Goal: Task Accomplishment & Management: Manage account settings

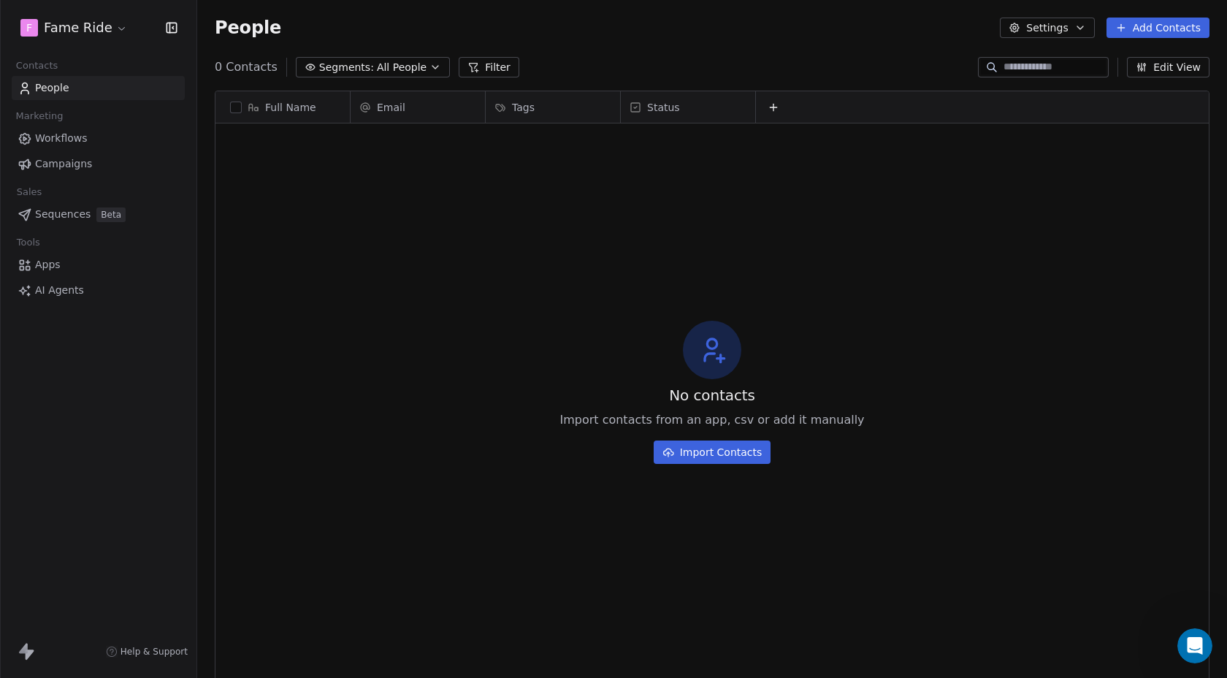
scroll to position [597, 1030]
click at [332, 27] on div "People Settings Add Contacts" at bounding box center [712, 28] width 995 height 20
click at [86, 24] on html "F Fame Ride Contacts People Marketing Workflows Campaigns Sales Sequences Beta …" at bounding box center [613, 339] width 1227 height 678
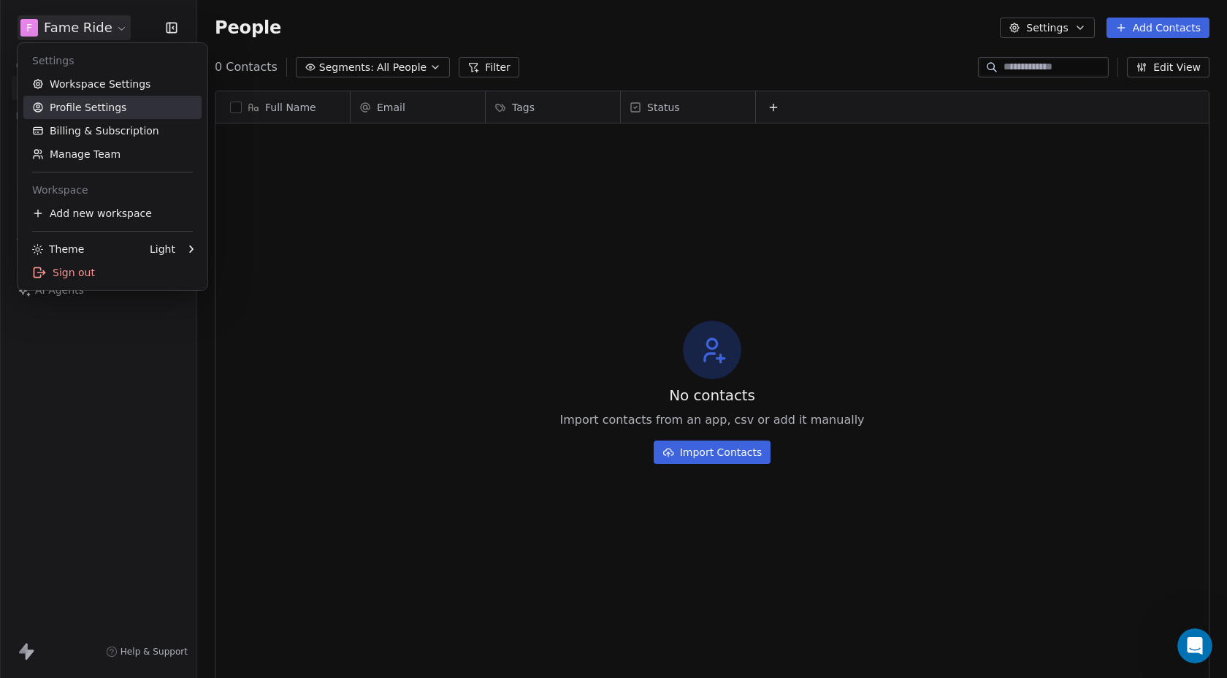
click at [73, 99] on link "Profile Settings" at bounding box center [112, 107] width 178 height 23
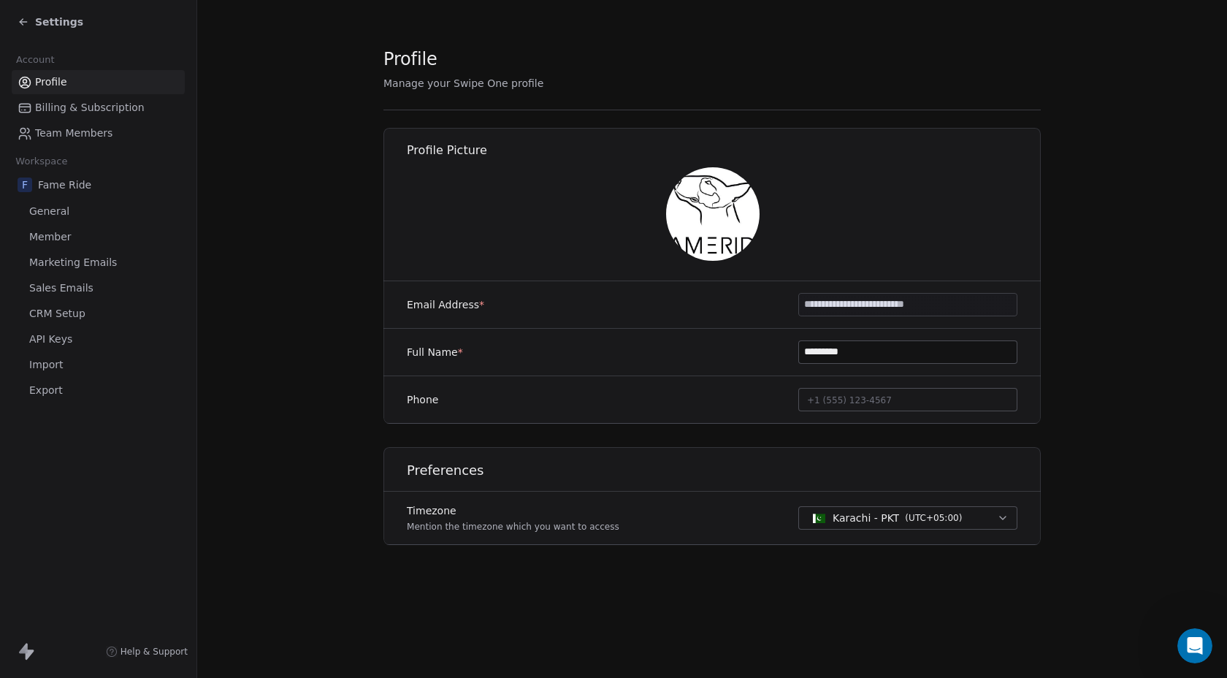
click at [822, 395] on span "+1 (555) 123-4567" at bounding box center [849, 400] width 85 height 10
click at [741, 395] on html "**********" at bounding box center [613, 339] width 1227 height 678
click at [899, 519] on div "Karachi - PKT ( UTC+05:00 )" at bounding box center [898, 517] width 130 height 15
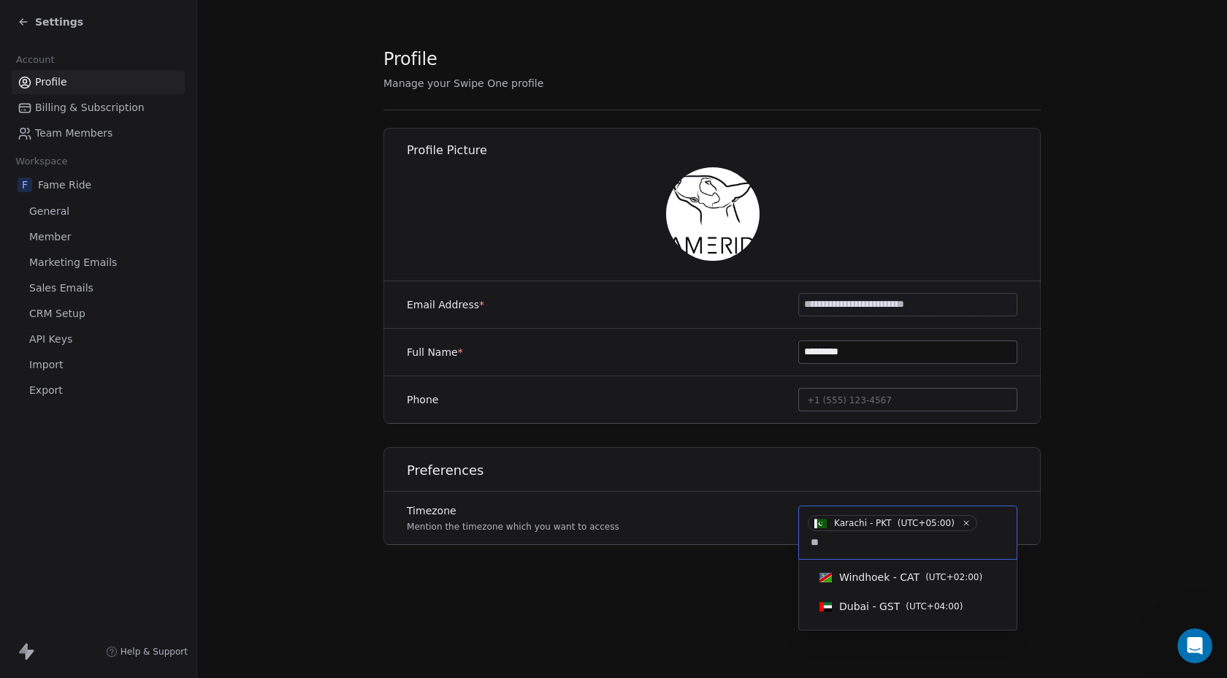
type input "*"
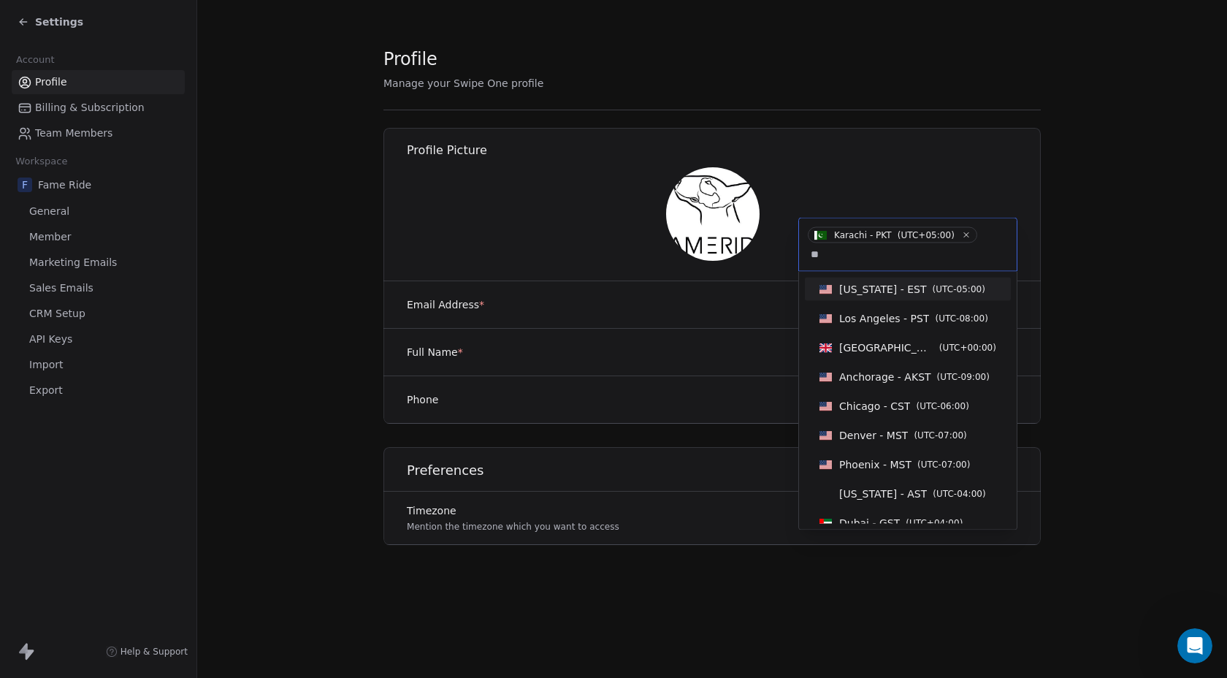
type input "*"
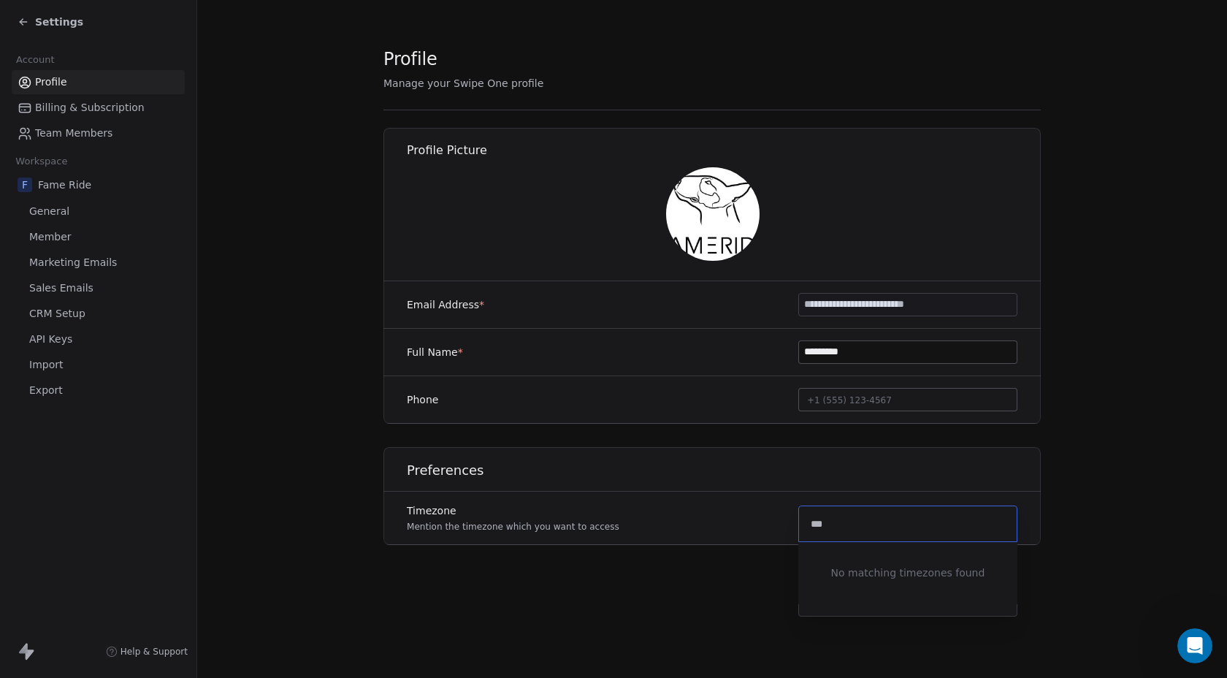
type input "****"
type input "*"
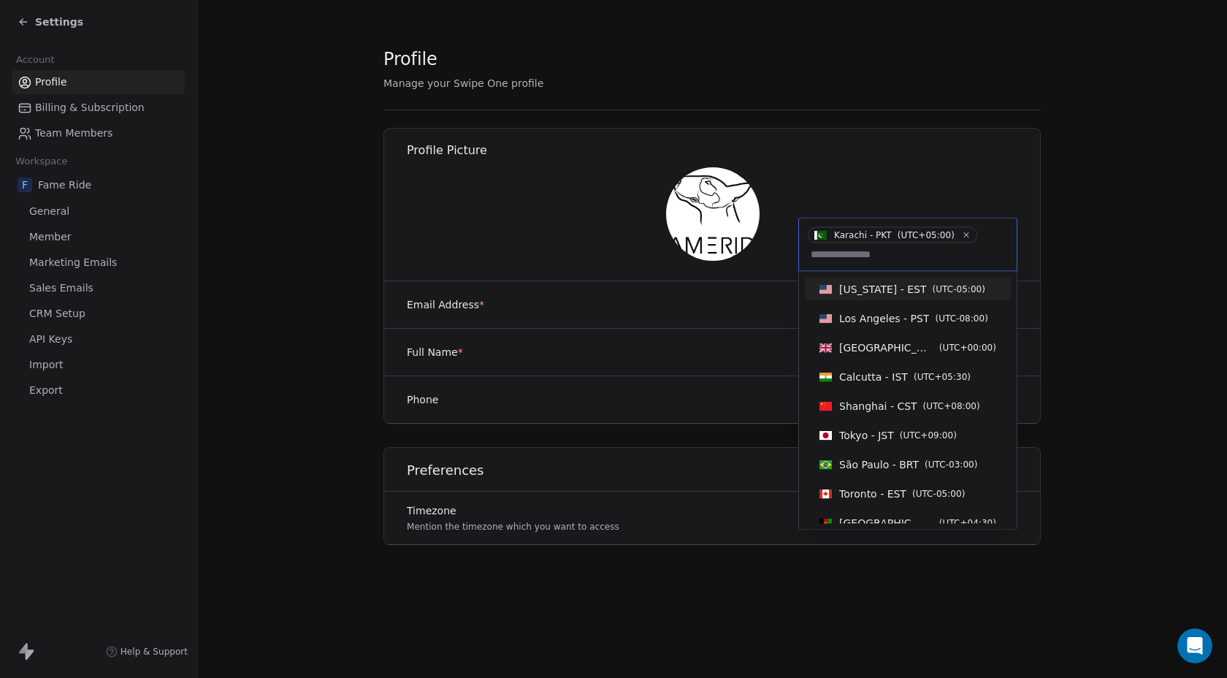
click at [898, 287] on span "[US_STATE] - EST" at bounding box center [883, 289] width 88 height 15
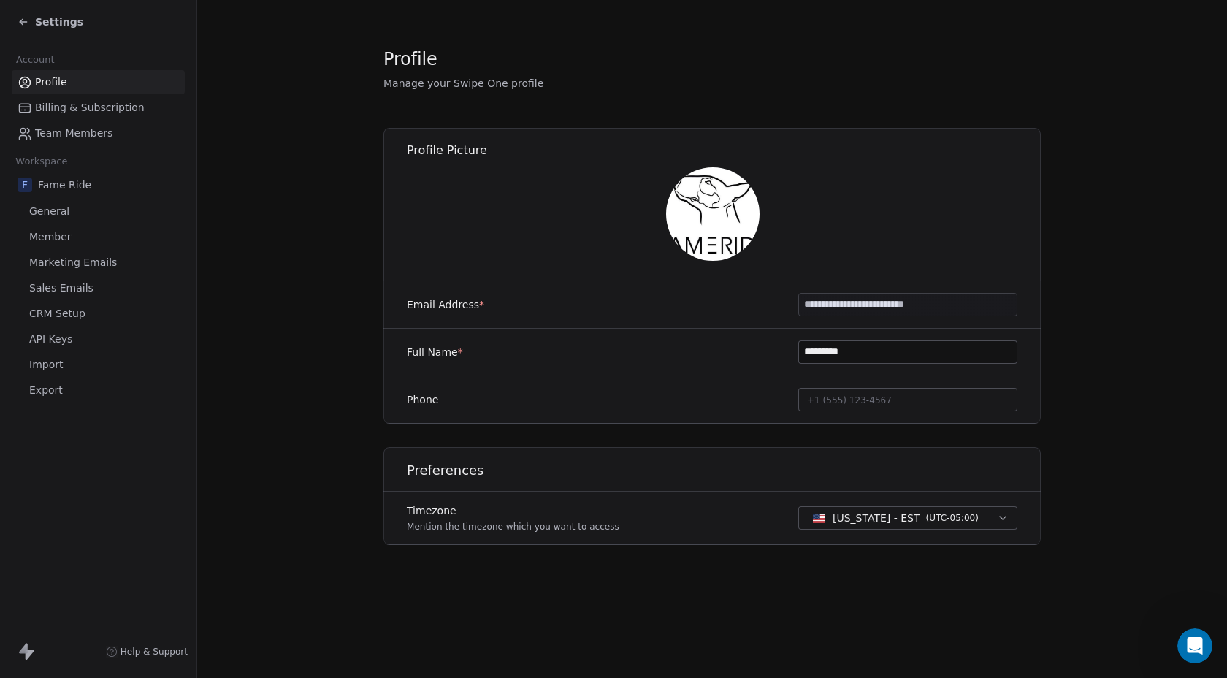
click at [855, 77] on div "**********" at bounding box center [711, 307] width 657 height 521
click at [38, 204] on span "General" at bounding box center [49, 211] width 40 height 15
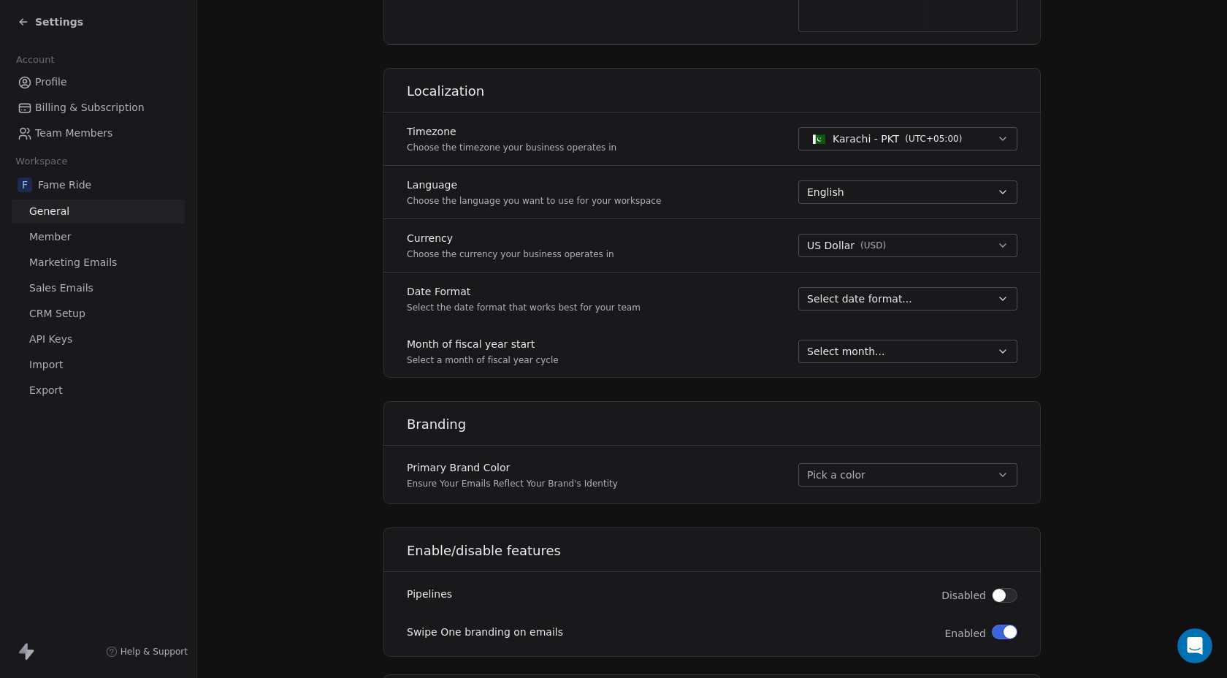
scroll to position [567, 0]
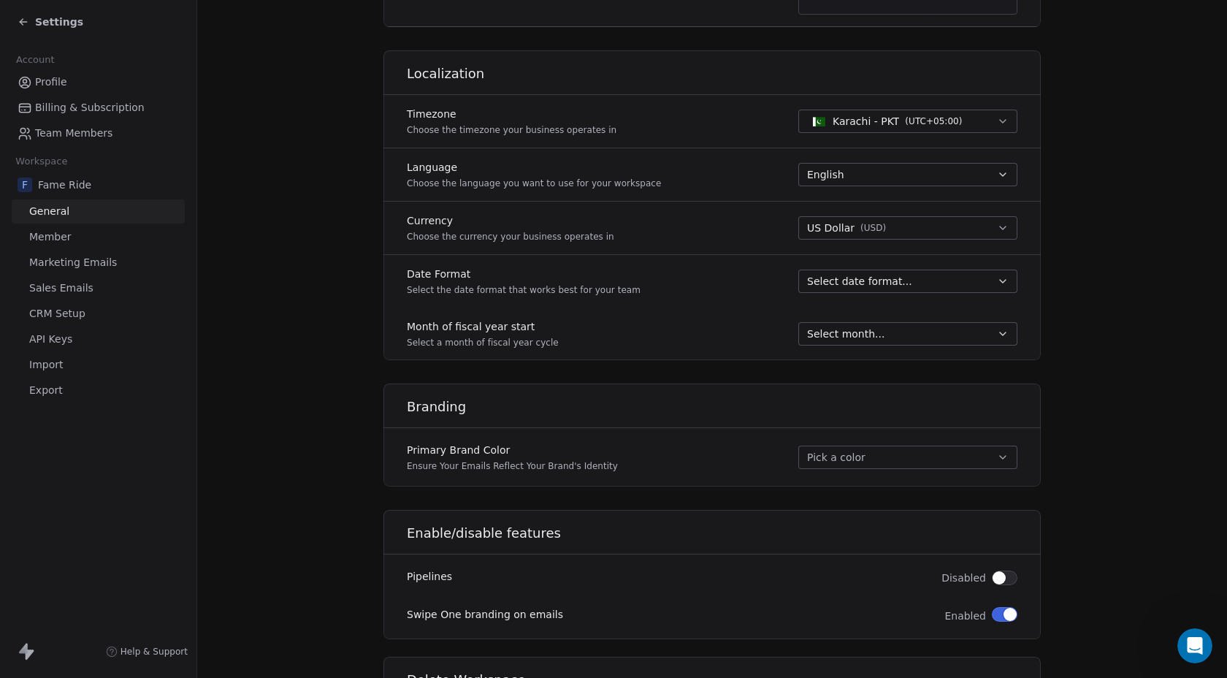
click at [993, 283] on button "Select date format..." at bounding box center [907, 280] width 219 height 23
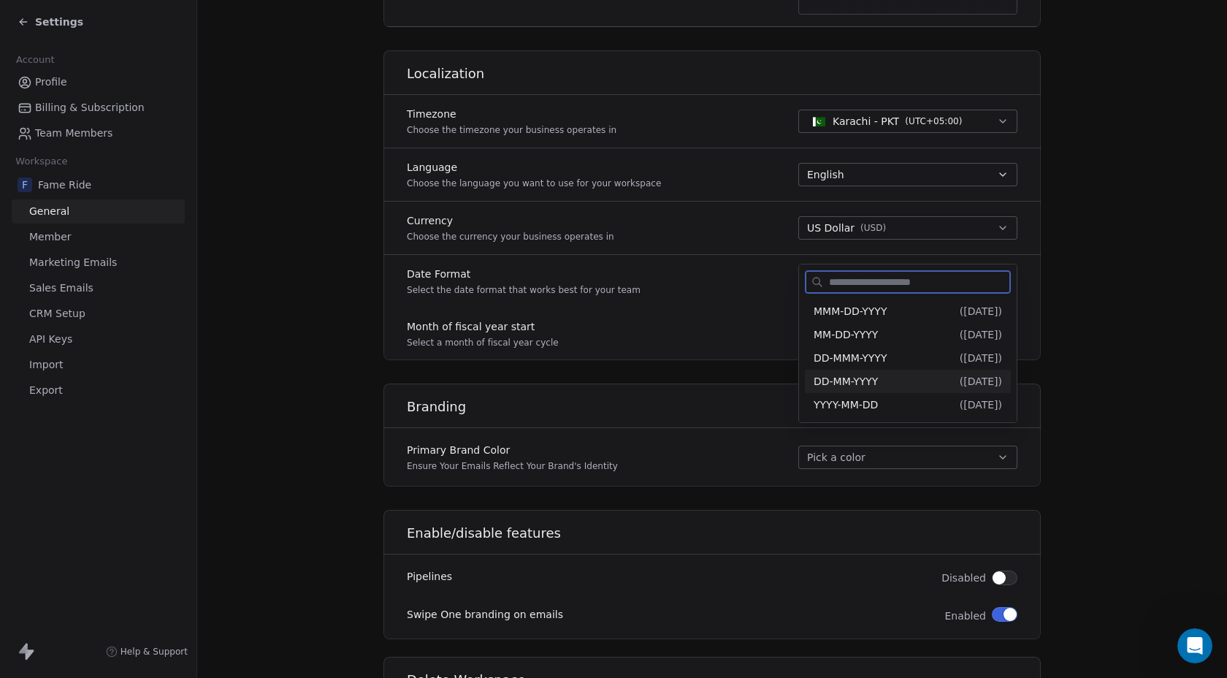
click at [876, 388] on div "DD-MM-YYYY" at bounding box center [846, 381] width 64 height 15
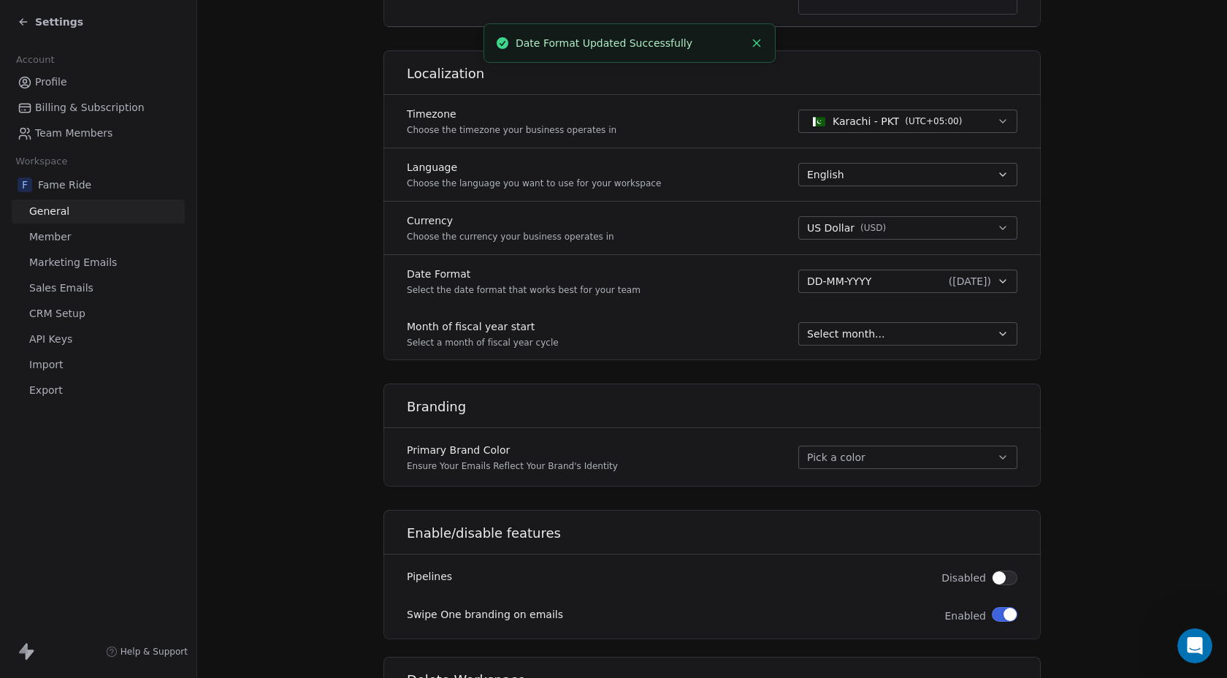
click at [830, 335] on span "Select month..." at bounding box center [845, 333] width 77 height 15
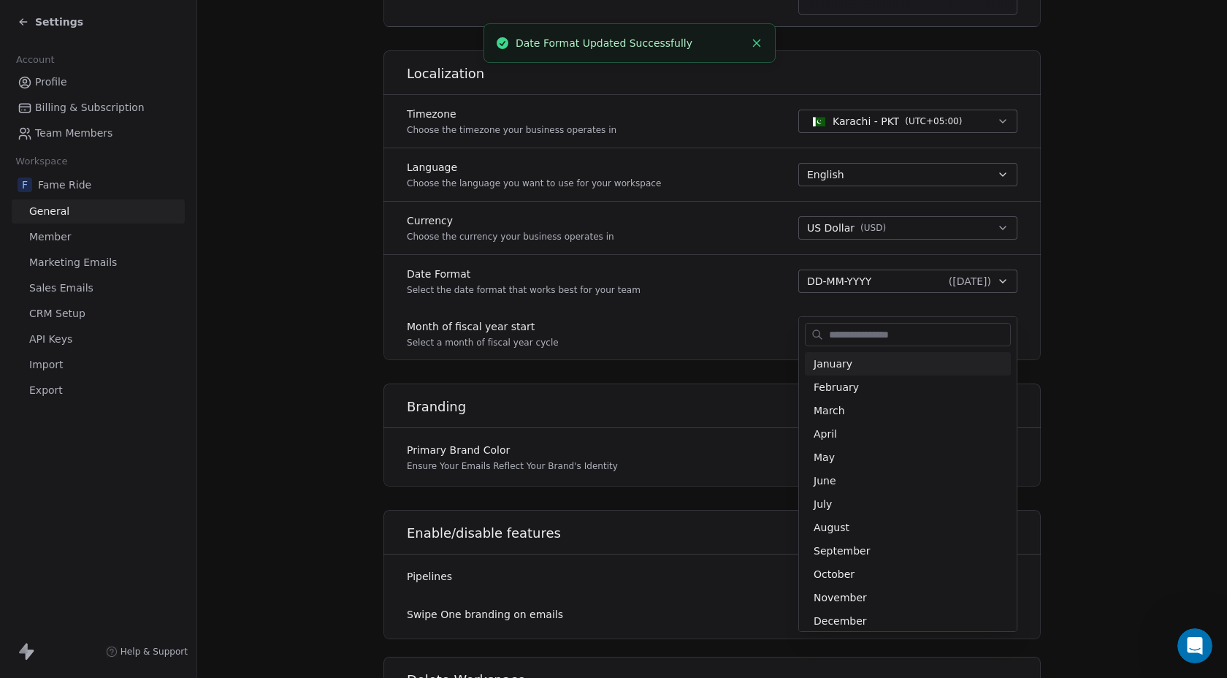
click at [782, 345] on html "**********" at bounding box center [613, 339] width 1227 height 678
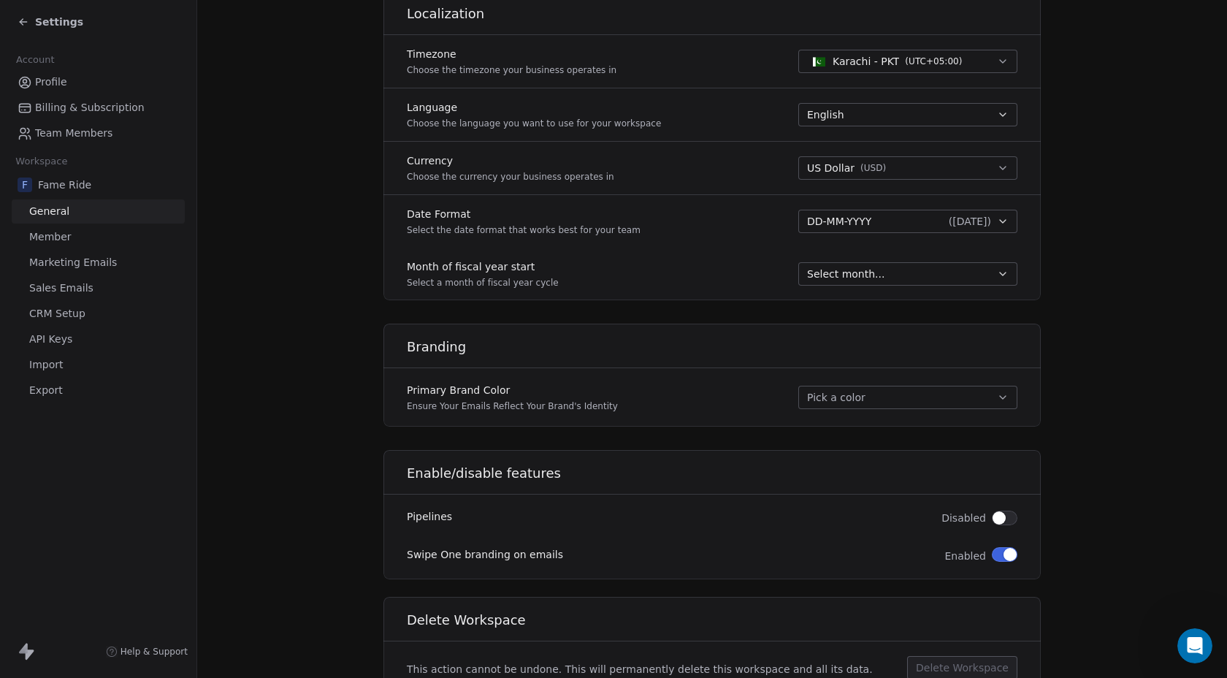
scroll to position [689, 0]
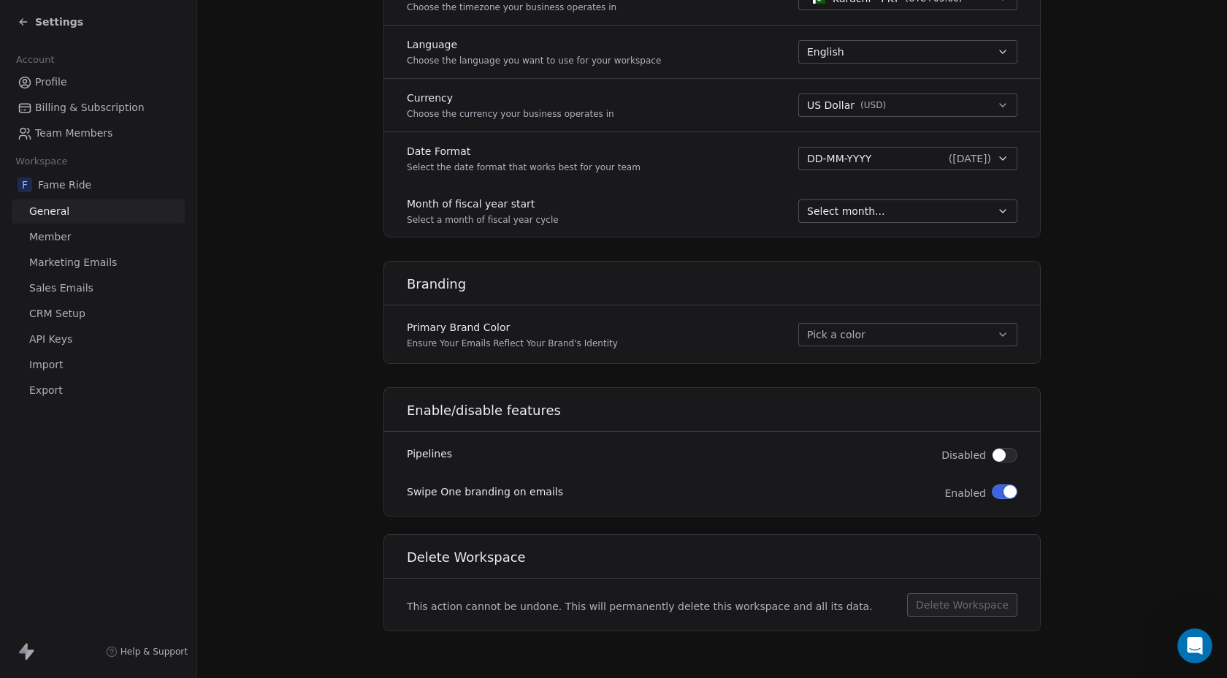
click at [1006, 457] on button "button" at bounding box center [1005, 455] width 26 height 15
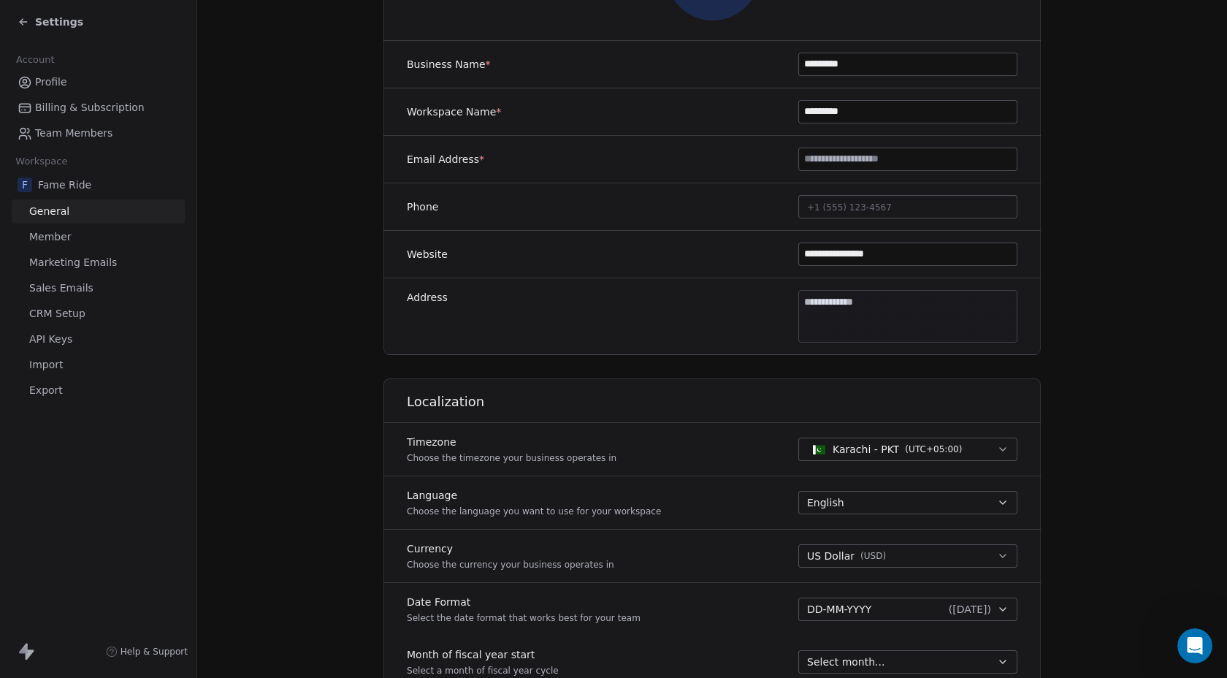
scroll to position [133, 0]
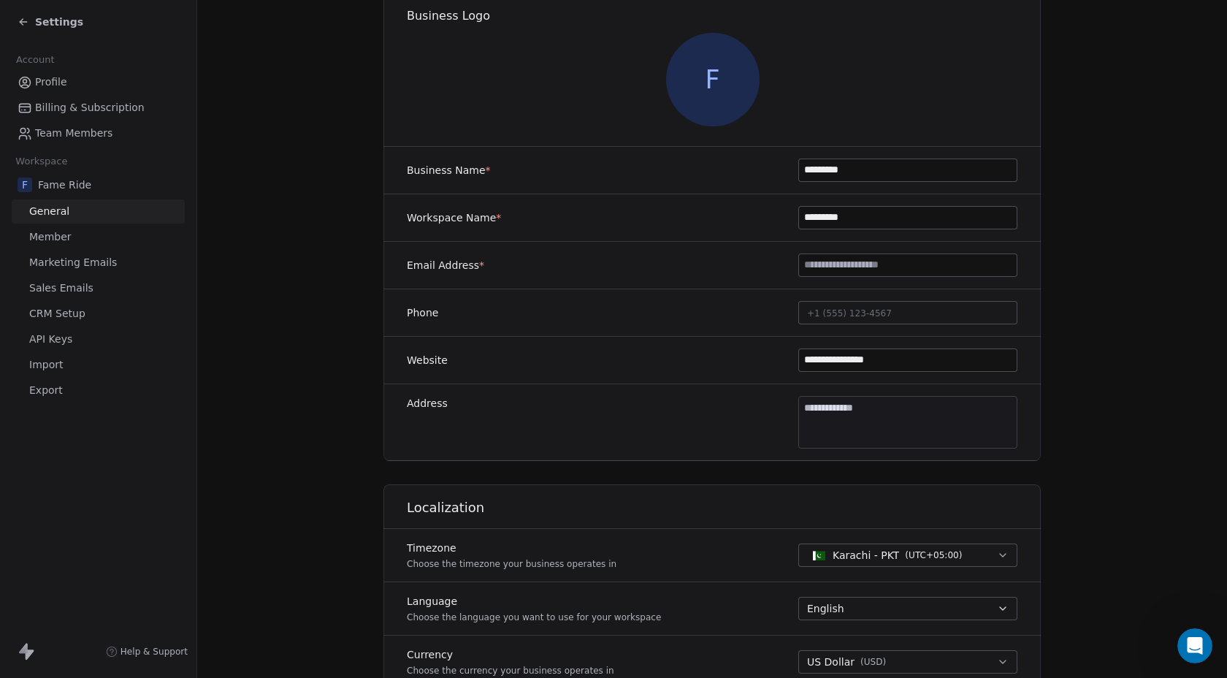
click at [60, 238] on span "Member" at bounding box center [50, 236] width 42 height 15
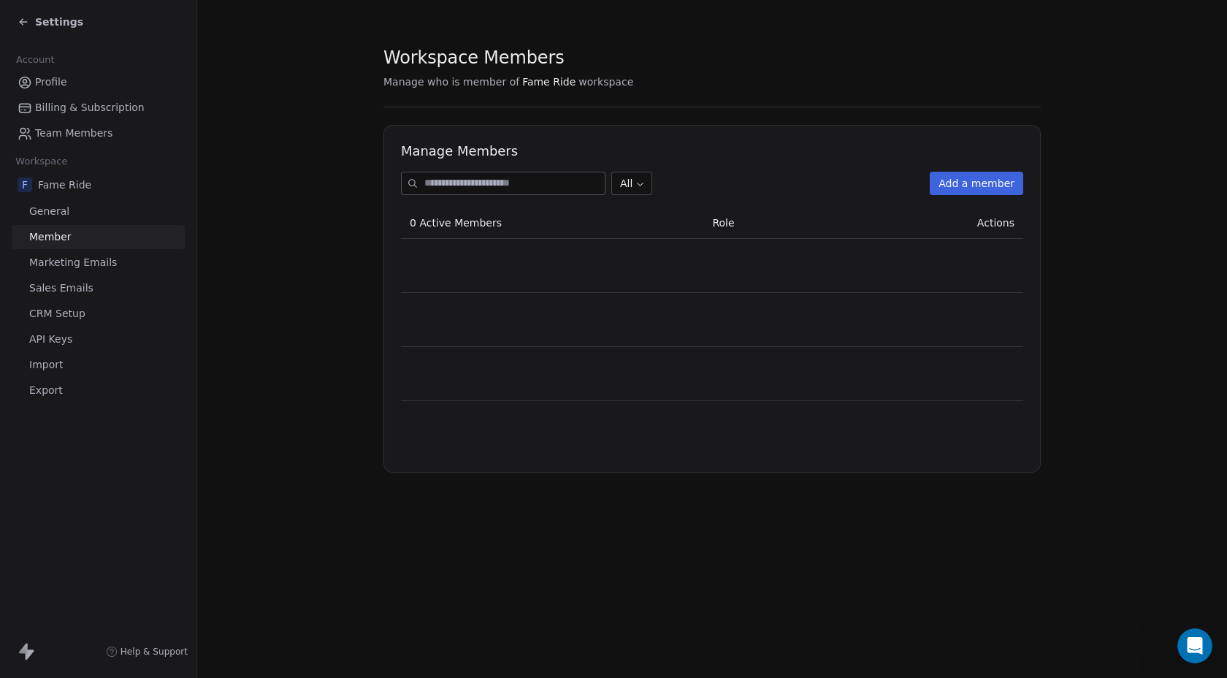
click at [65, 269] on span "Marketing Emails" at bounding box center [73, 262] width 88 height 15
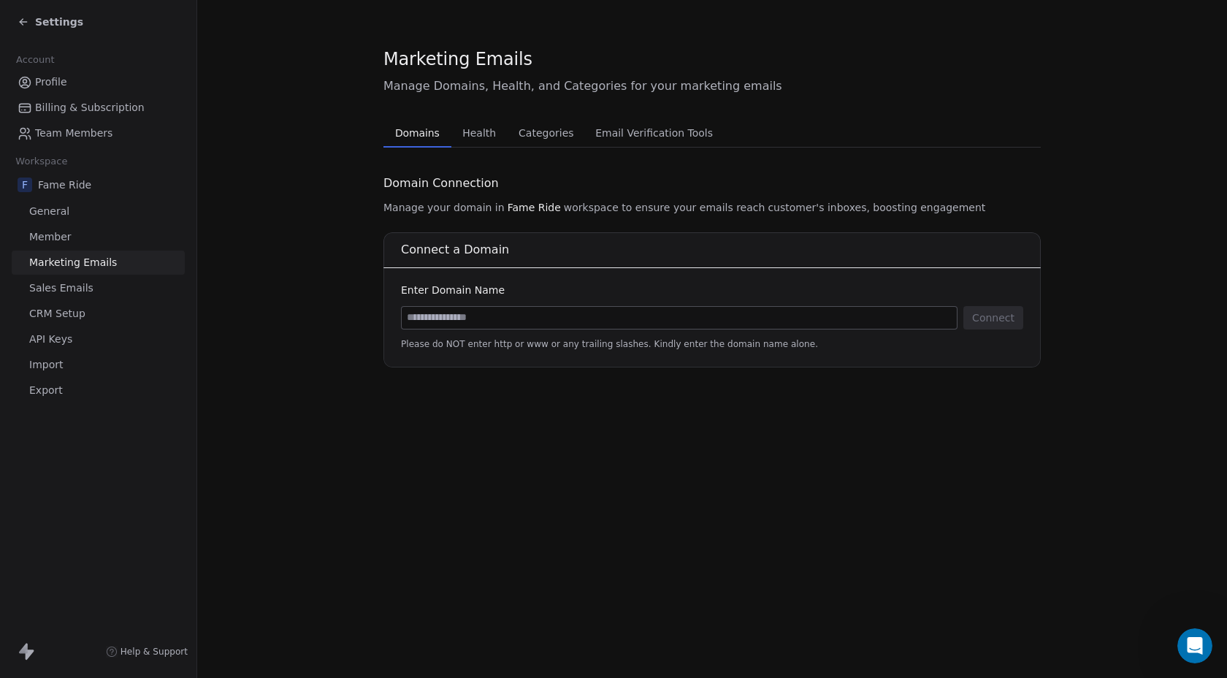
click at [95, 283] on link "Sales Emails" at bounding box center [98, 288] width 173 height 24
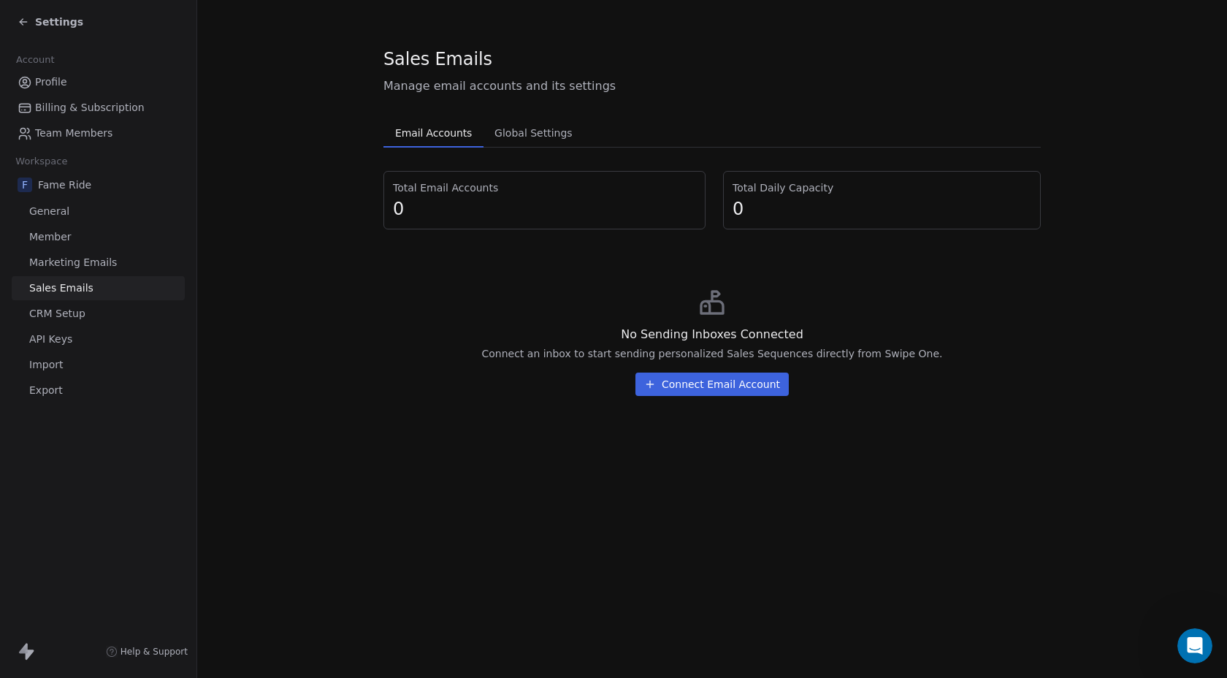
click at [69, 321] on link "CRM Setup" at bounding box center [98, 314] width 173 height 24
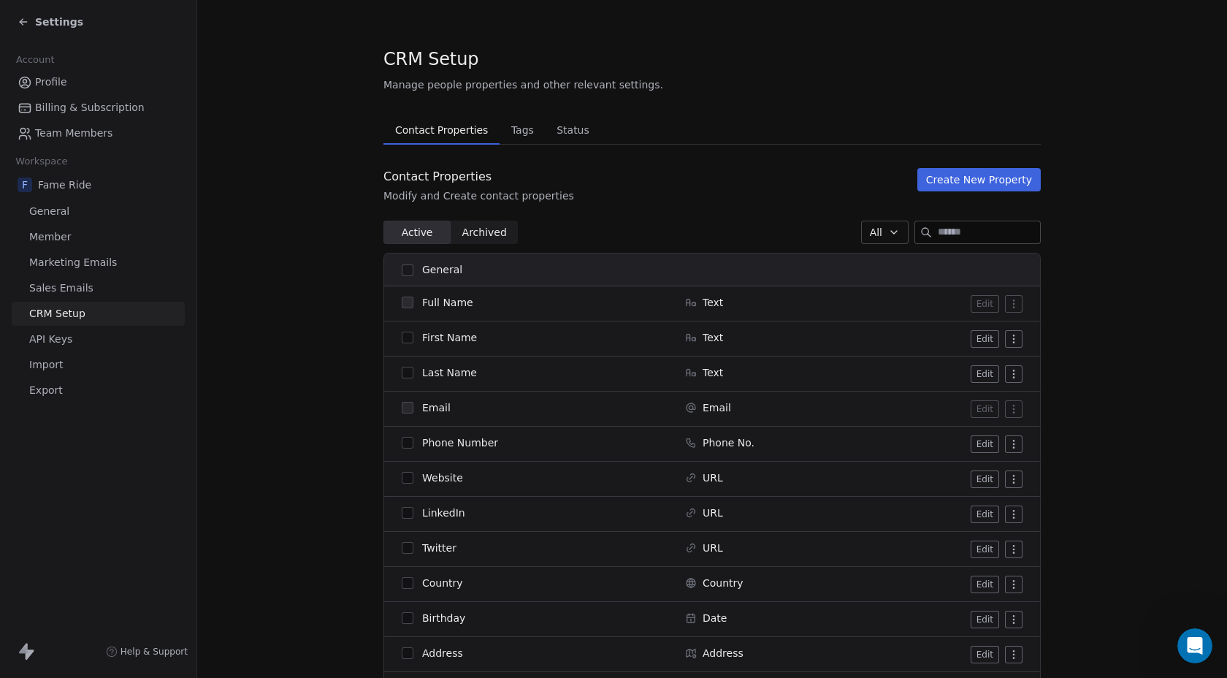
click at [518, 127] on span "Tags" at bounding box center [522, 130] width 34 height 20
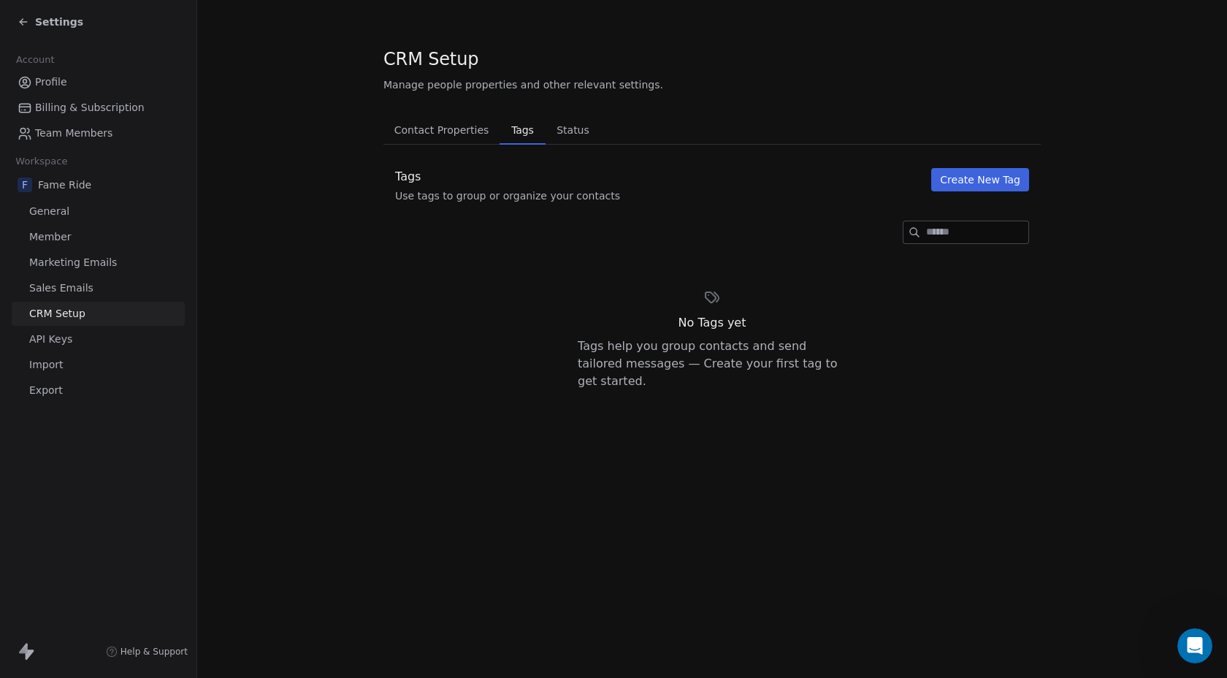
click at [467, 126] on span "Contact Properties" at bounding box center [442, 130] width 107 height 20
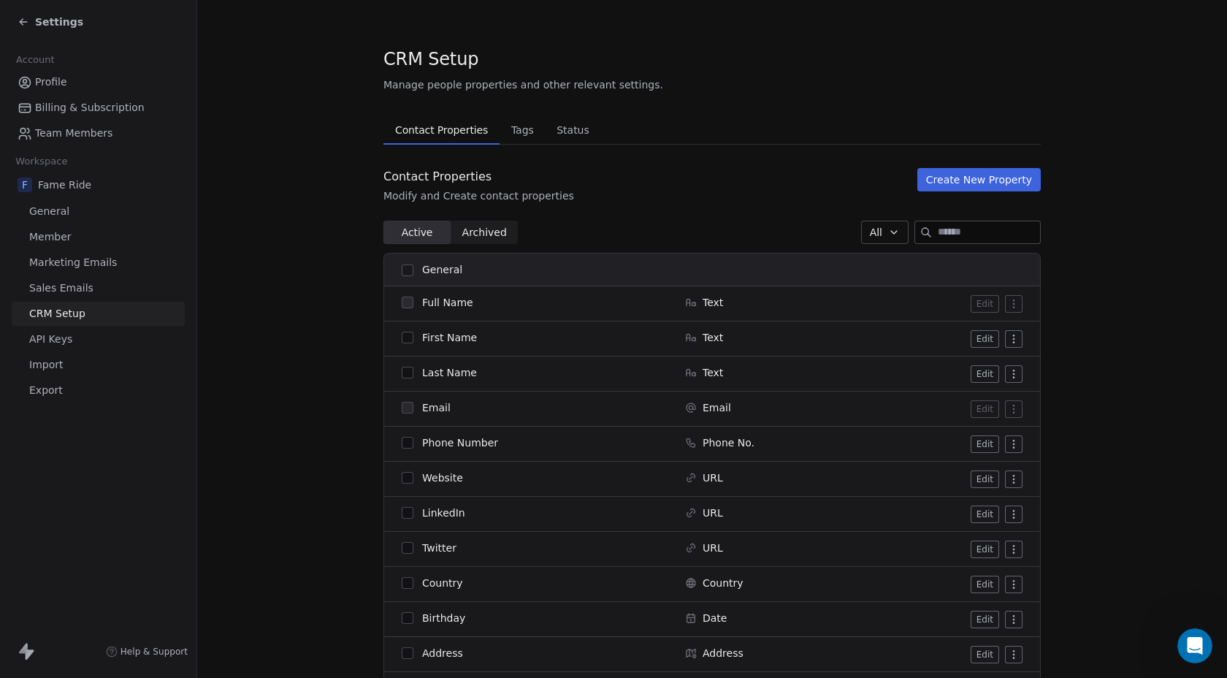
click at [569, 128] on span "Status" at bounding box center [573, 130] width 45 height 20
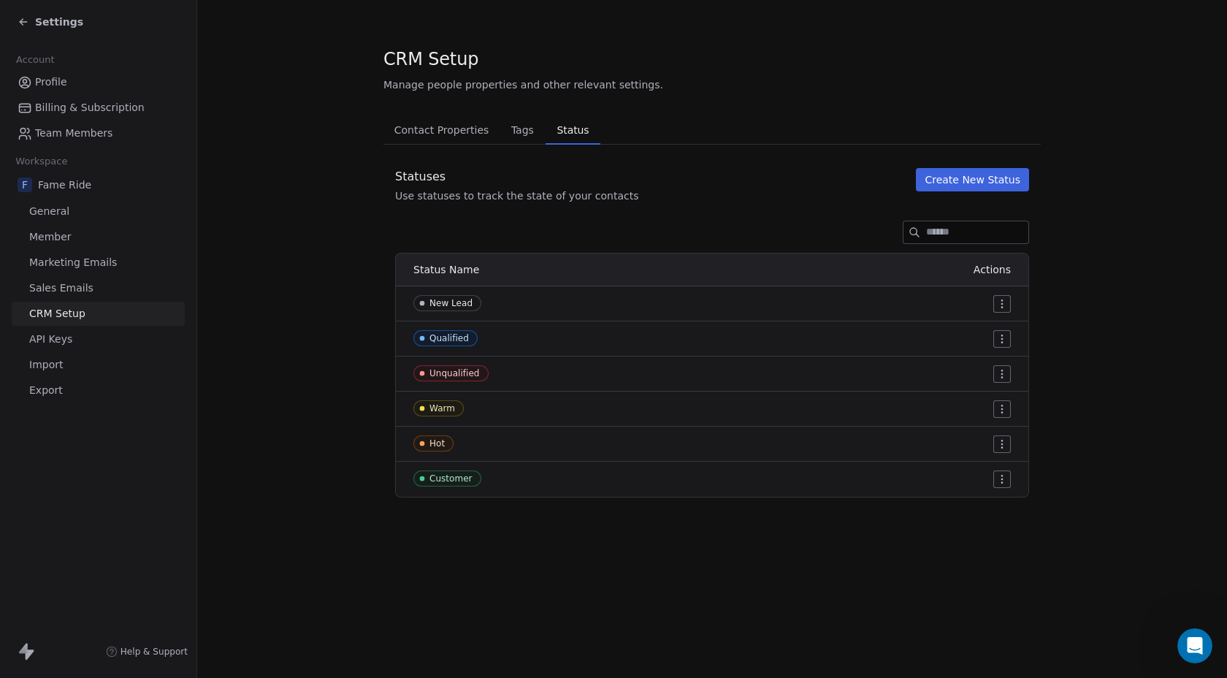
click at [483, 130] on span "Contact Properties" at bounding box center [442, 130] width 107 height 20
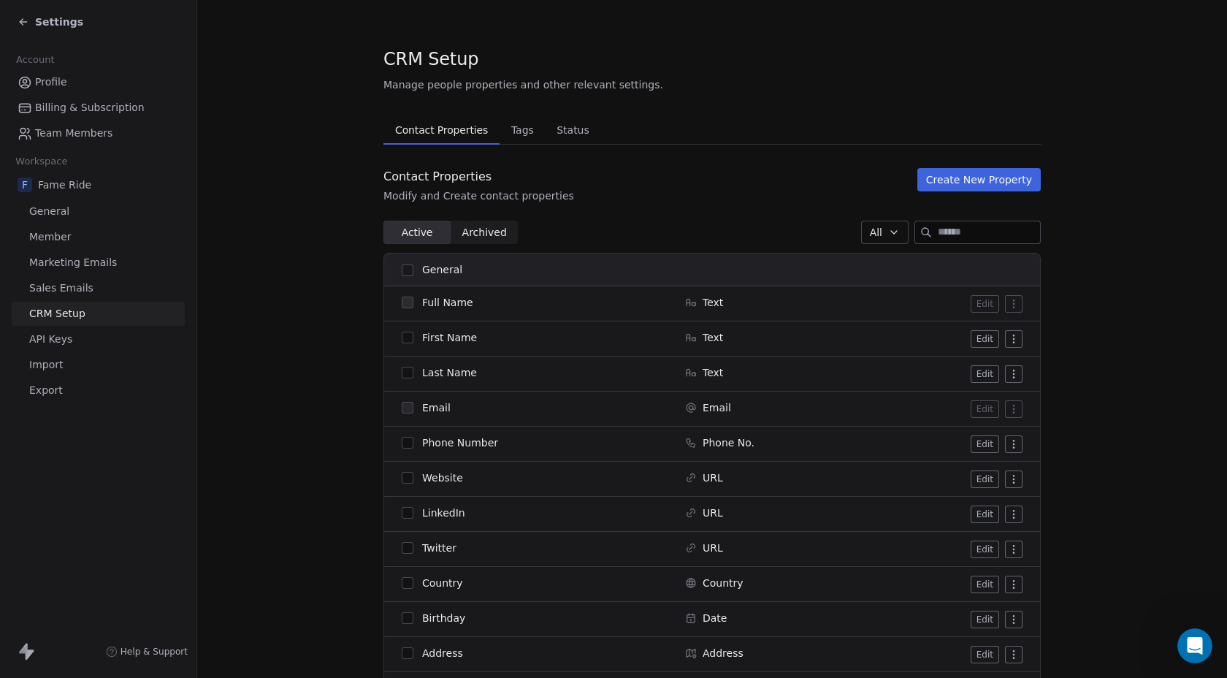
click at [64, 334] on span "API Keys" at bounding box center [50, 339] width 43 height 15
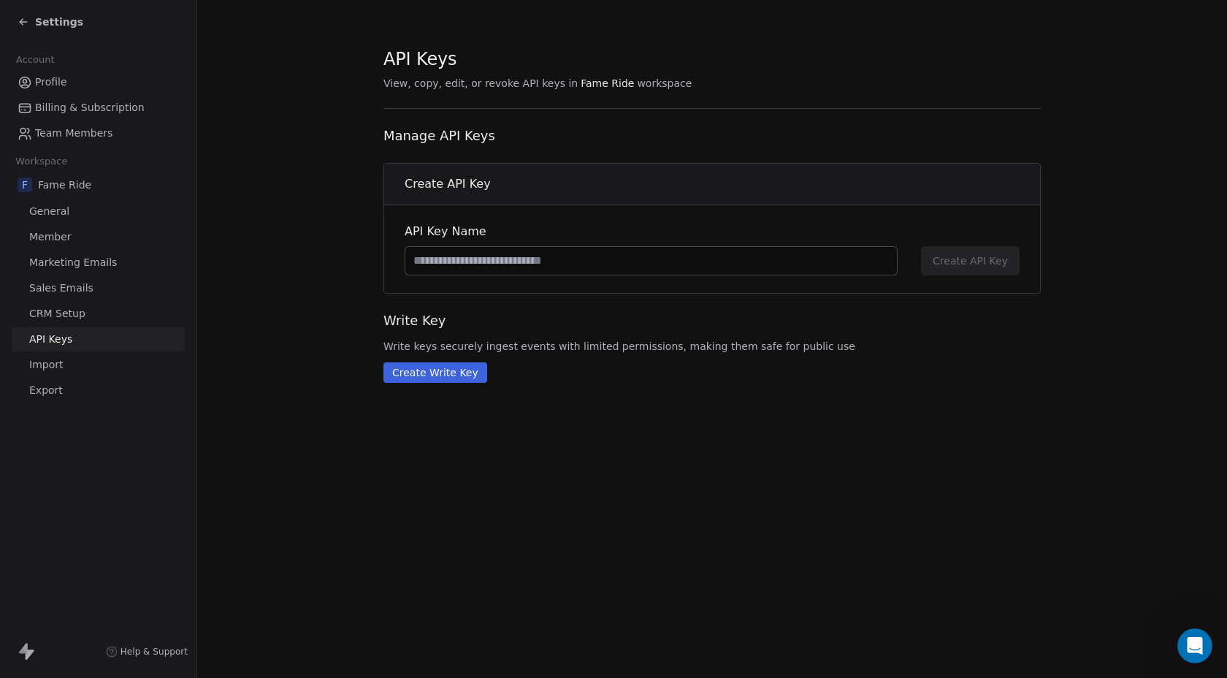
click at [53, 359] on span "Import" at bounding box center [46, 364] width 34 height 15
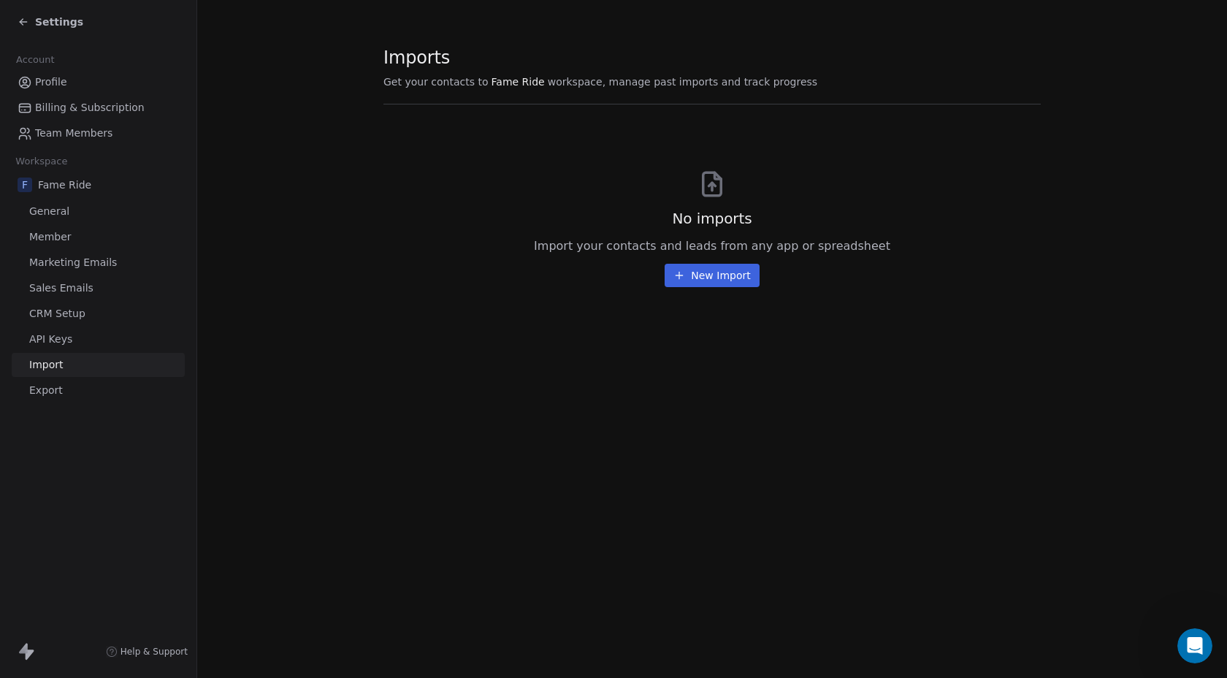
click at [50, 389] on span "Export" at bounding box center [46, 390] width 34 height 15
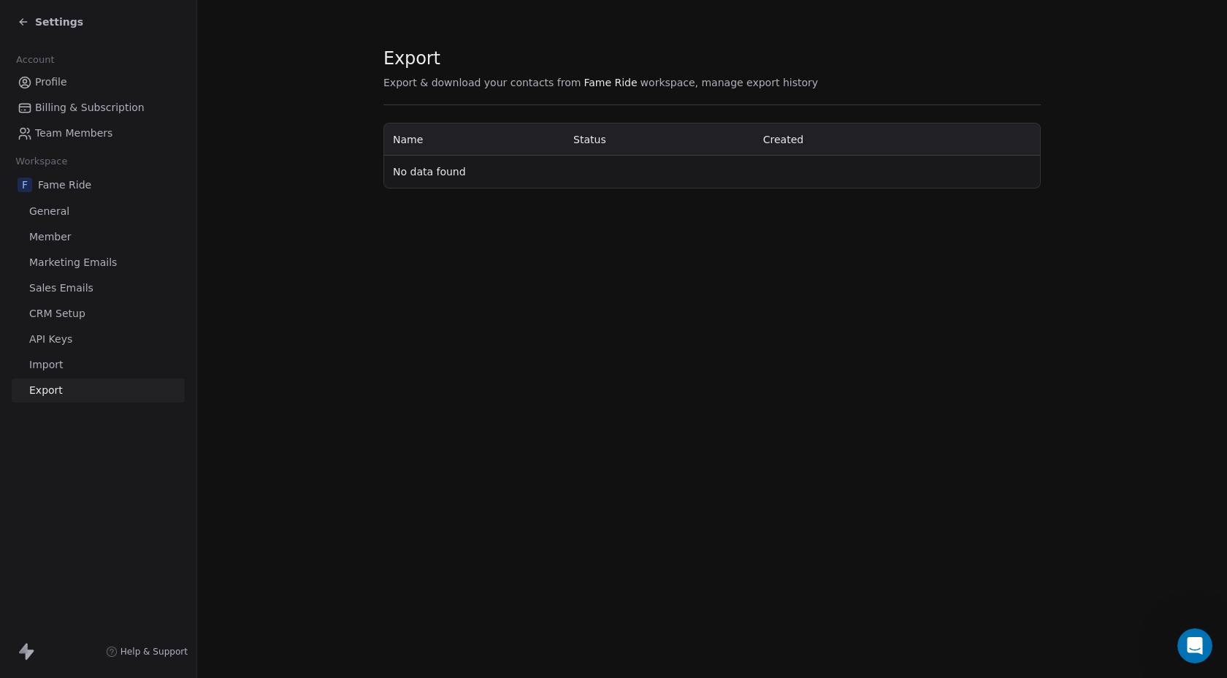
click at [68, 82] on link "Profile" at bounding box center [98, 82] width 173 height 24
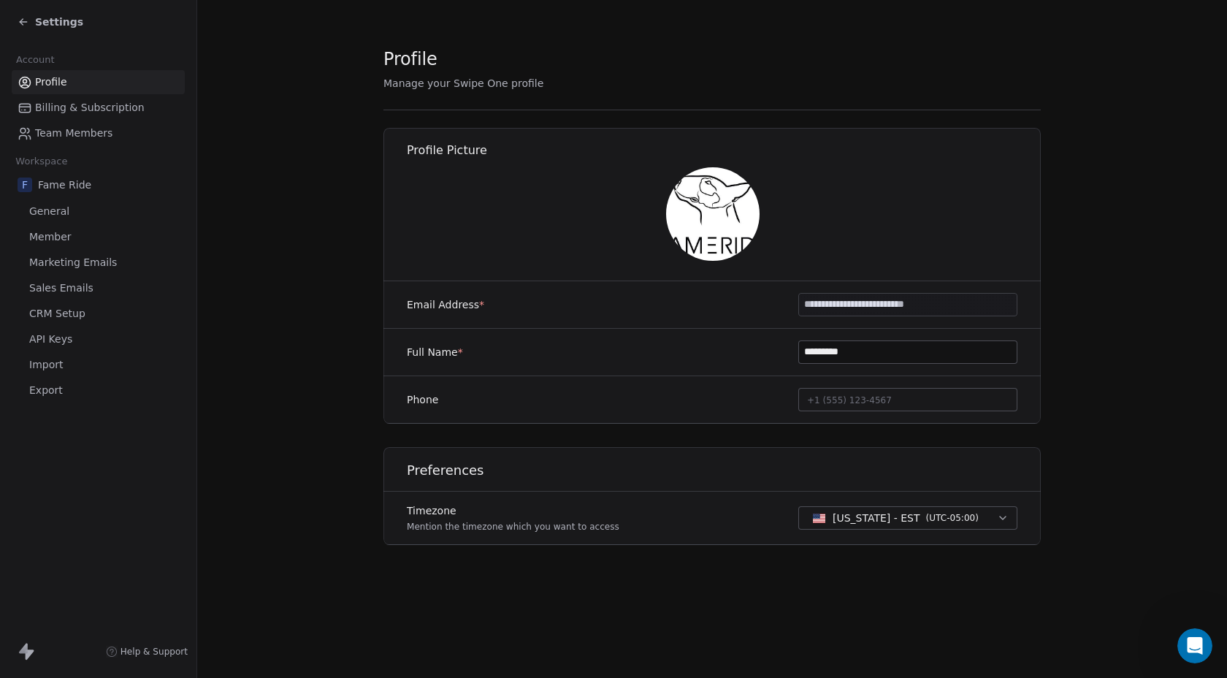
click at [68, 114] on span "Billing & Subscription" at bounding box center [90, 107] width 110 height 15
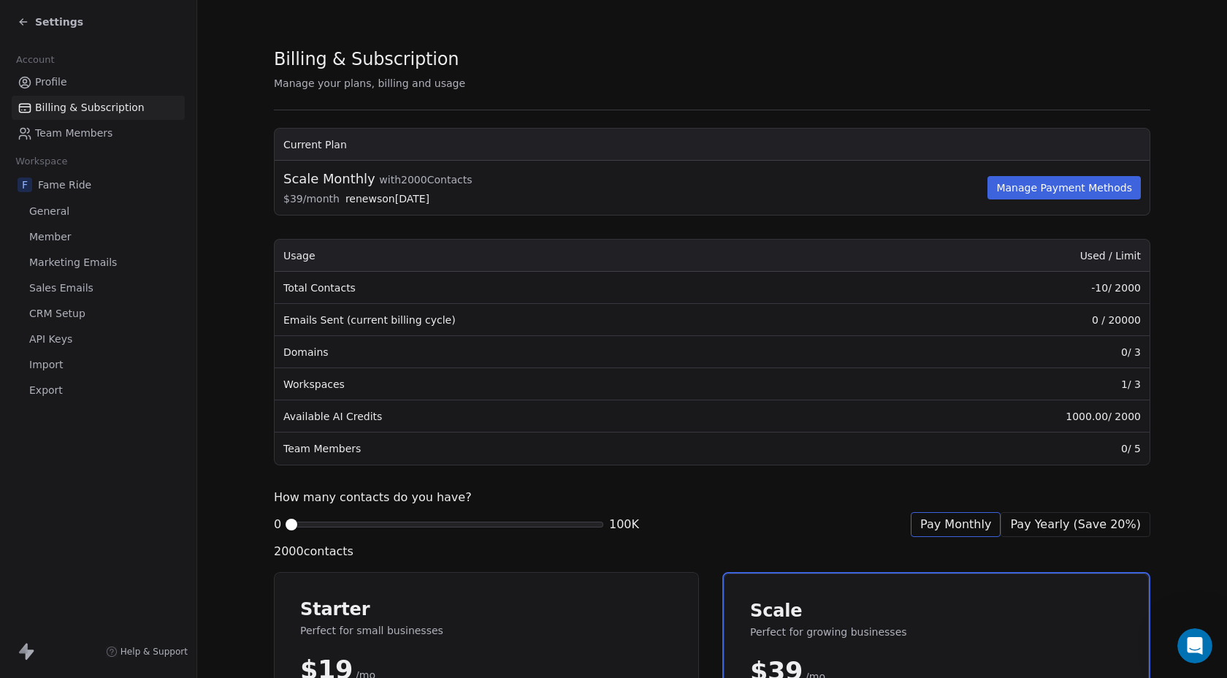
click at [82, 128] on span "Team Members" at bounding box center [73, 133] width 77 height 15
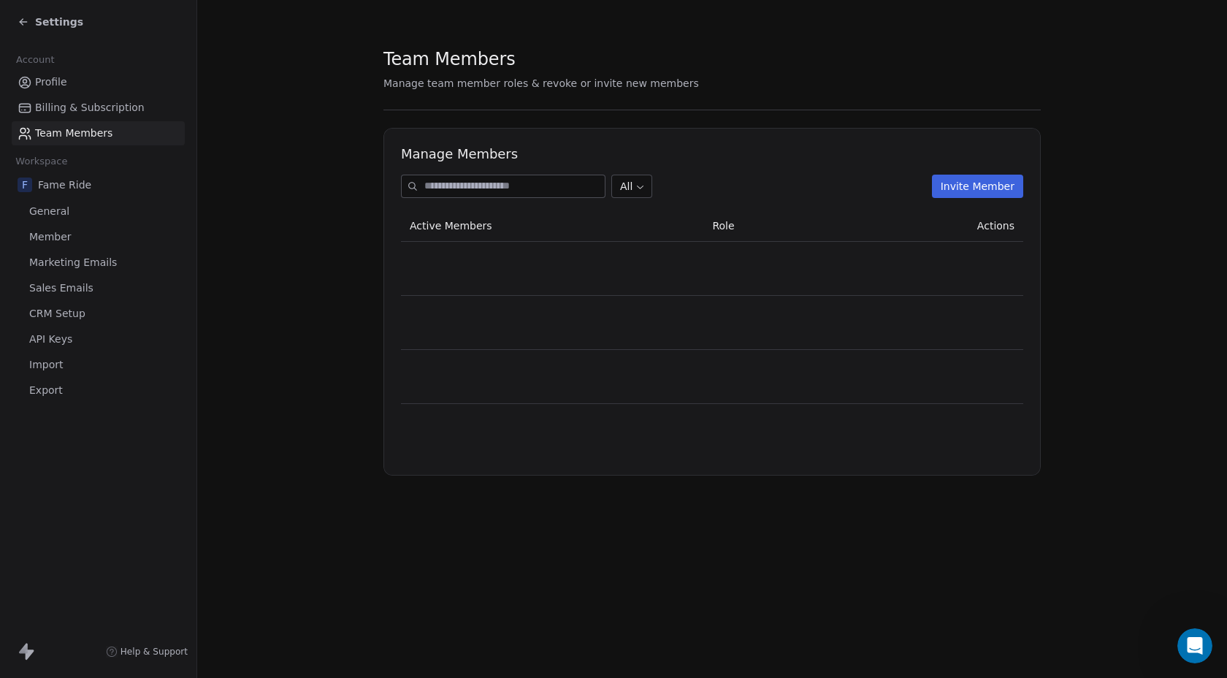
click at [64, 89] on span "Profile" at bounding box center [51, 81] width 32 height 15
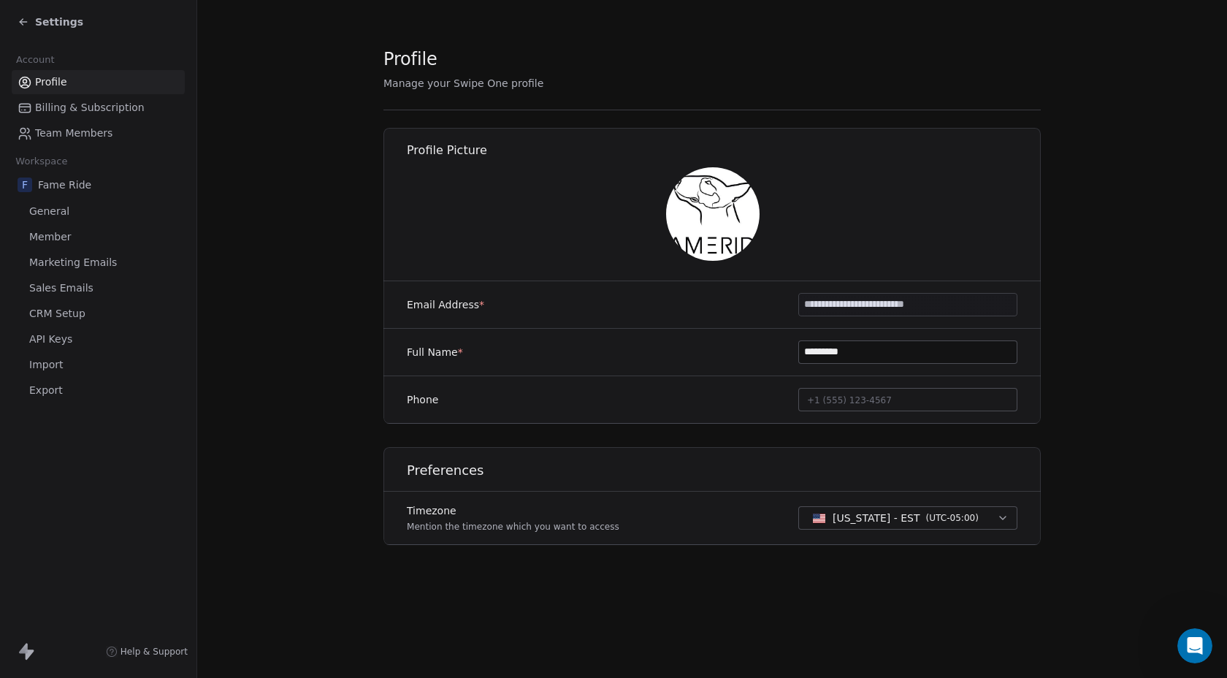
click at [871, 301] on input "**********" at bounding box center [908, 305] width 218 height 22
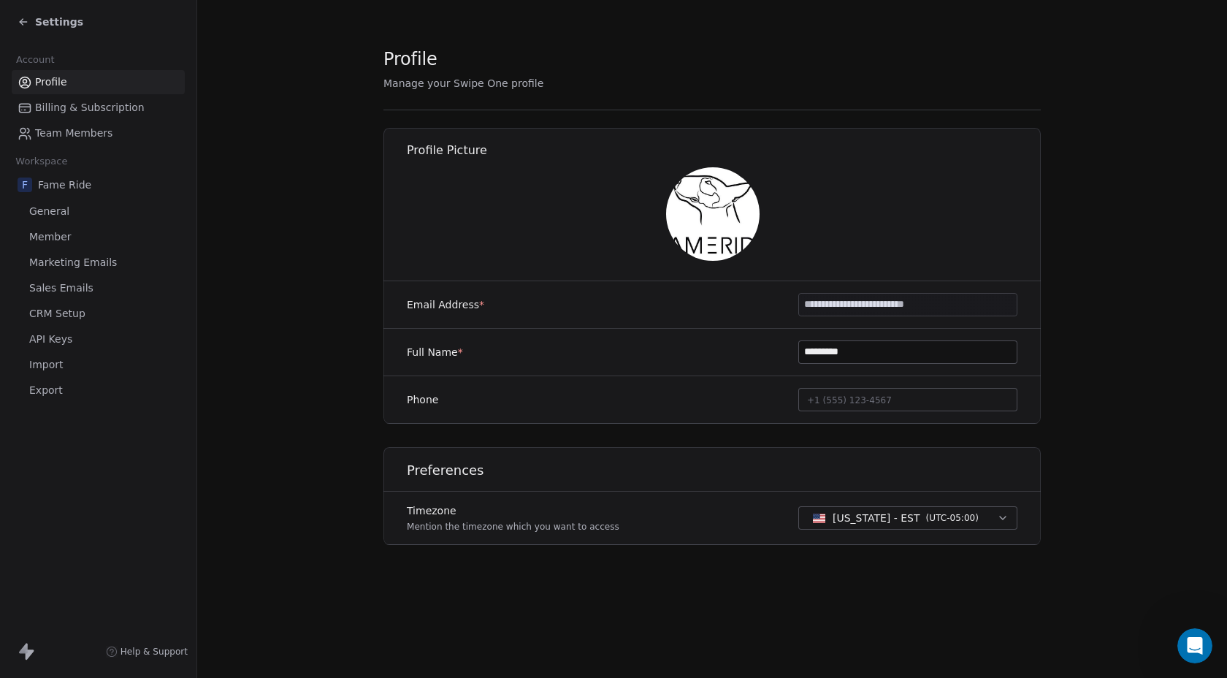
click at [875, 254] on div at bounding box center [712, 213] width 658 height 93
click at [879, 355] on input "*********" at bounding box center [908, 352] width 218 height 22
type input "**********"
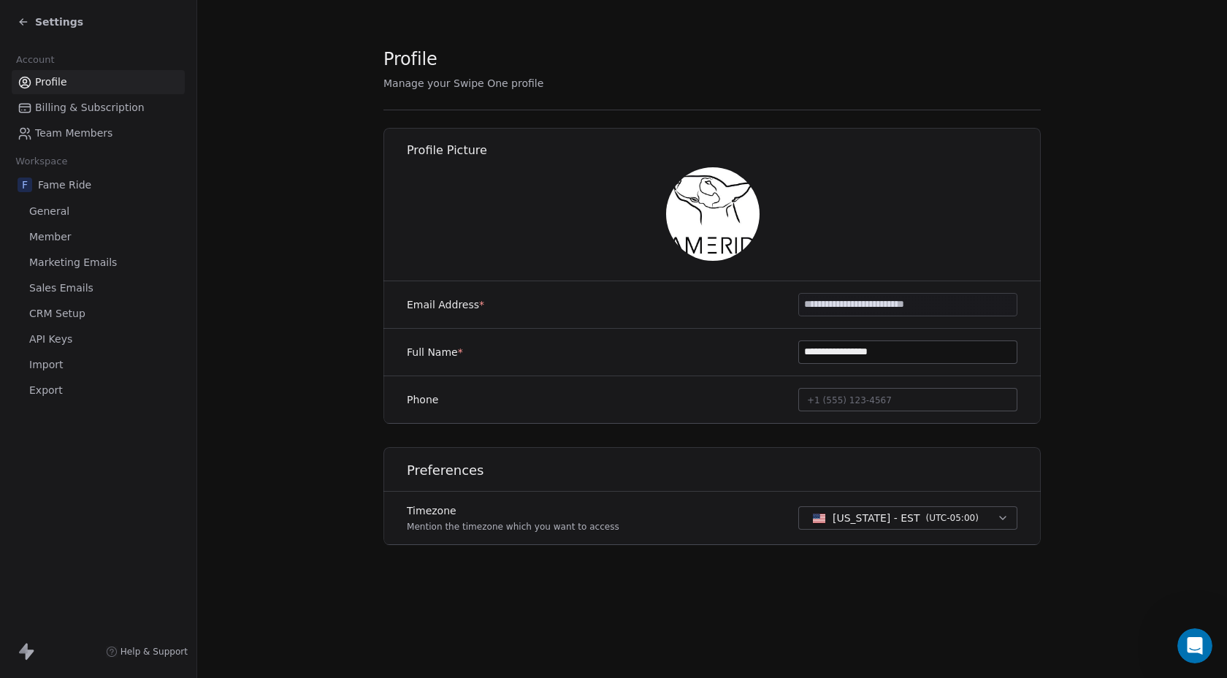
click at [751, 445] on div "**********" at bounding box center [711, 348] width 657 height 440
click at [84, 140] on span "Team Members" at bounding box center [73, 133] width 77 height 15
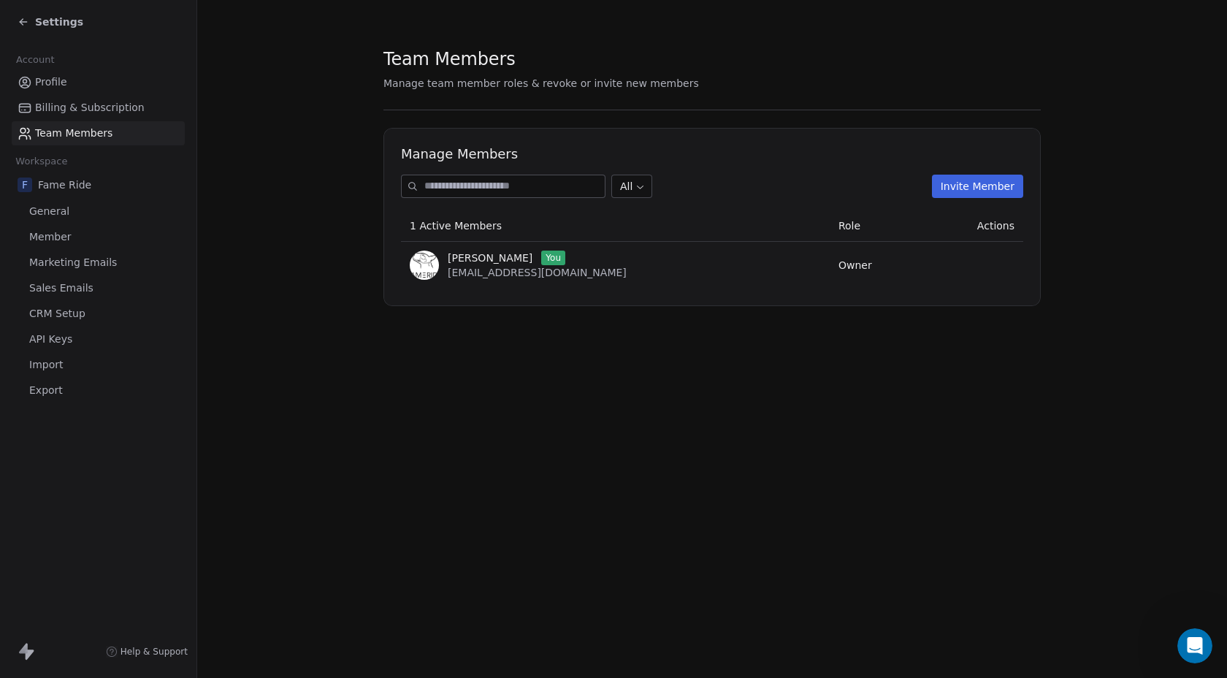
click at [76, 88] on link "Profile" at bounding box center [98, 82] width 173 height 24
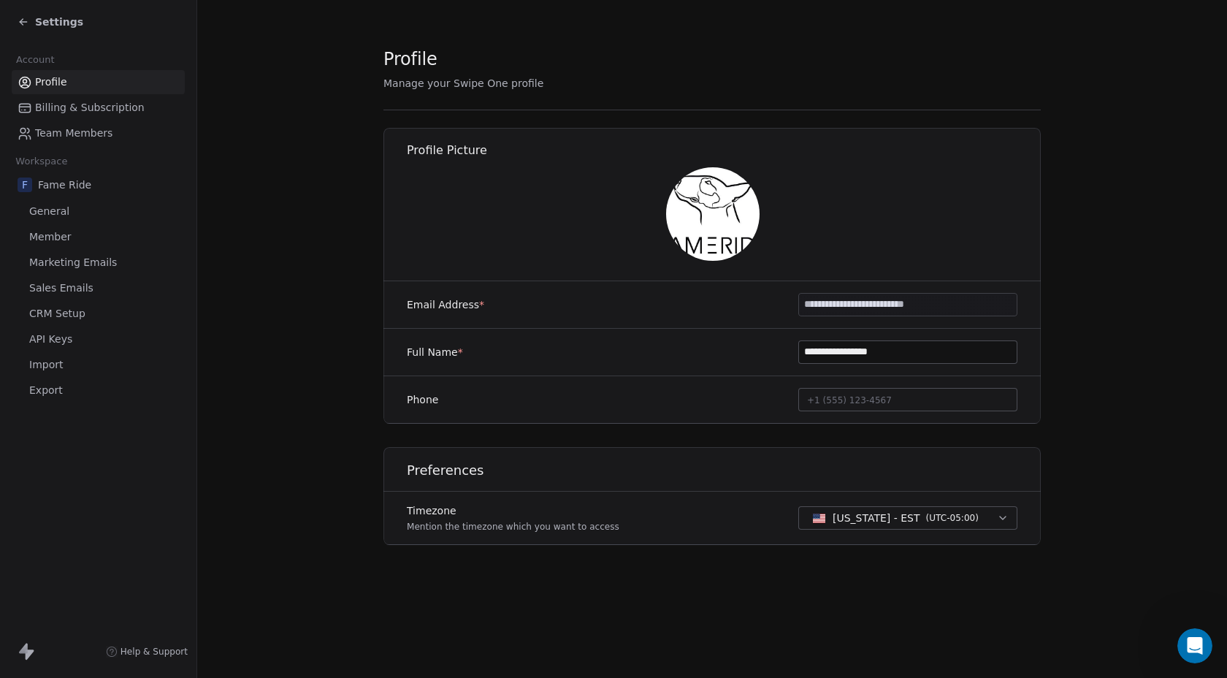
click at [716, 213] on img at bounding box center [712, 213] width 93 height 93
click at [69, 299] on link "Sales Emails" at bounding box center [98, 288] width 173 height 24
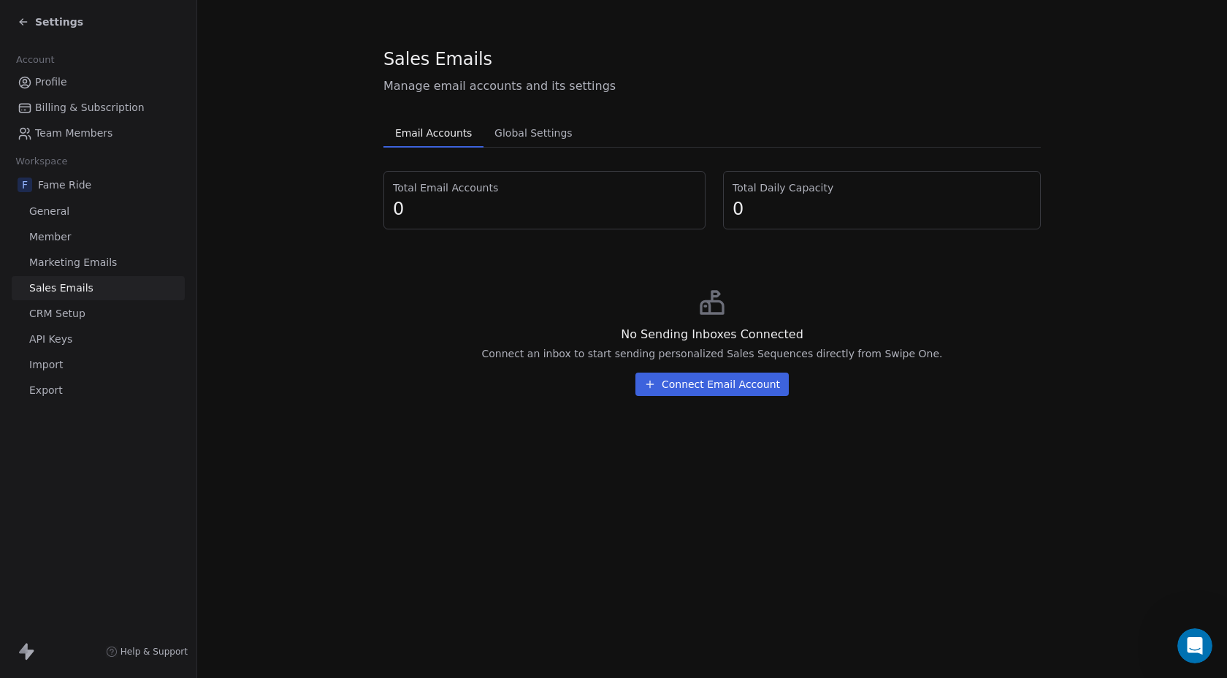
click at [73, 273] on link "Marketing Emails" at bounding box center [98, 262] width 173 height 24
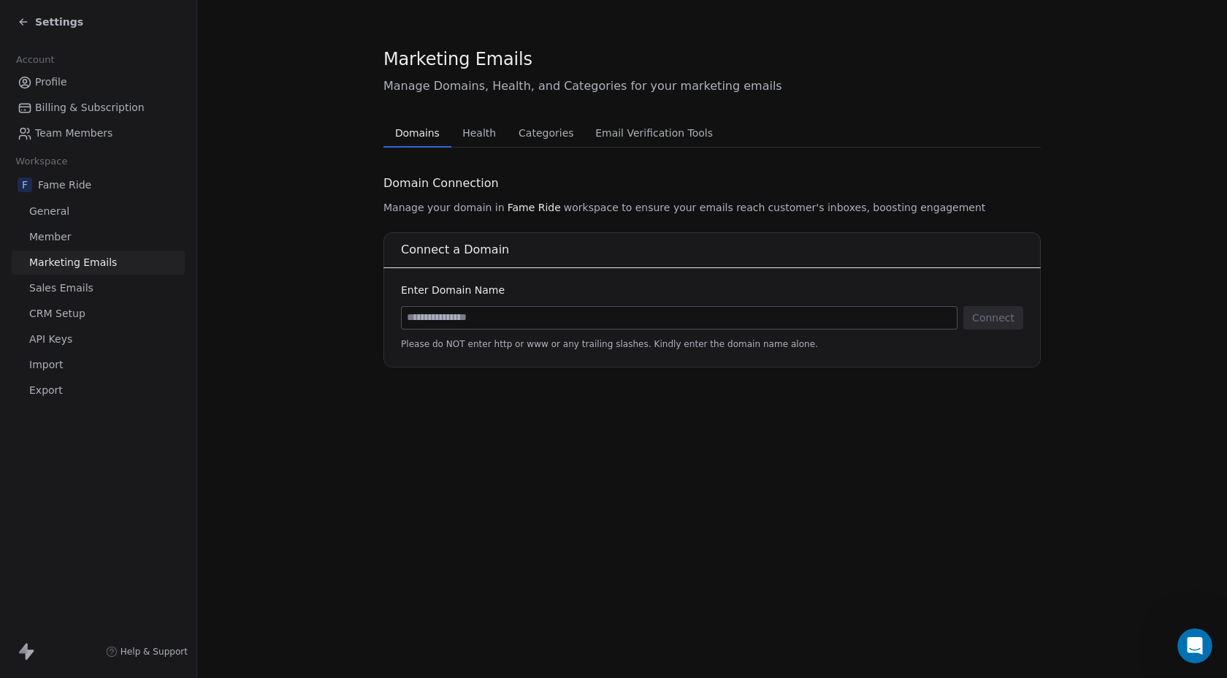
click at [629, 321] on input at bounding box center [679, 318] width 555 height 22
type input "**********"
click at [995, 324] on button "Connect" at bounding box center [993, 317] width 60 height 23
click at [691, 322] on input at bounding box center [679, 318] width 555 height 22
type input "**********"
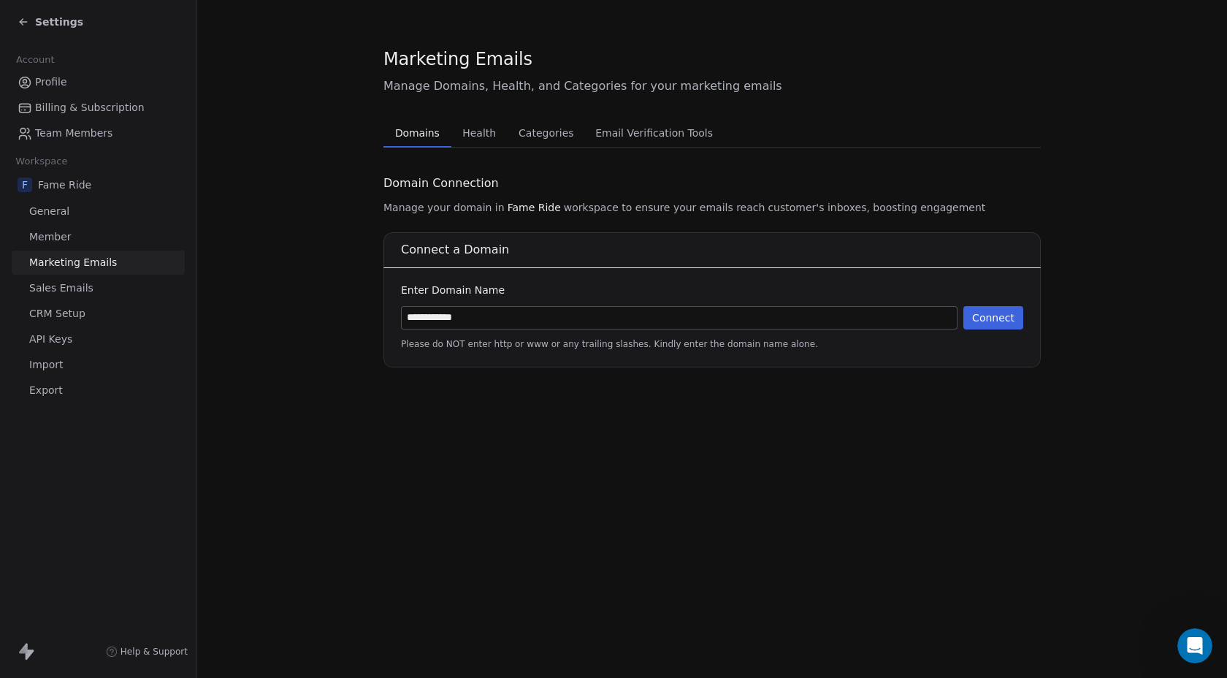
click at [996, 317] on button "Connect" at bounding box center [993, 317] width 60 height 23
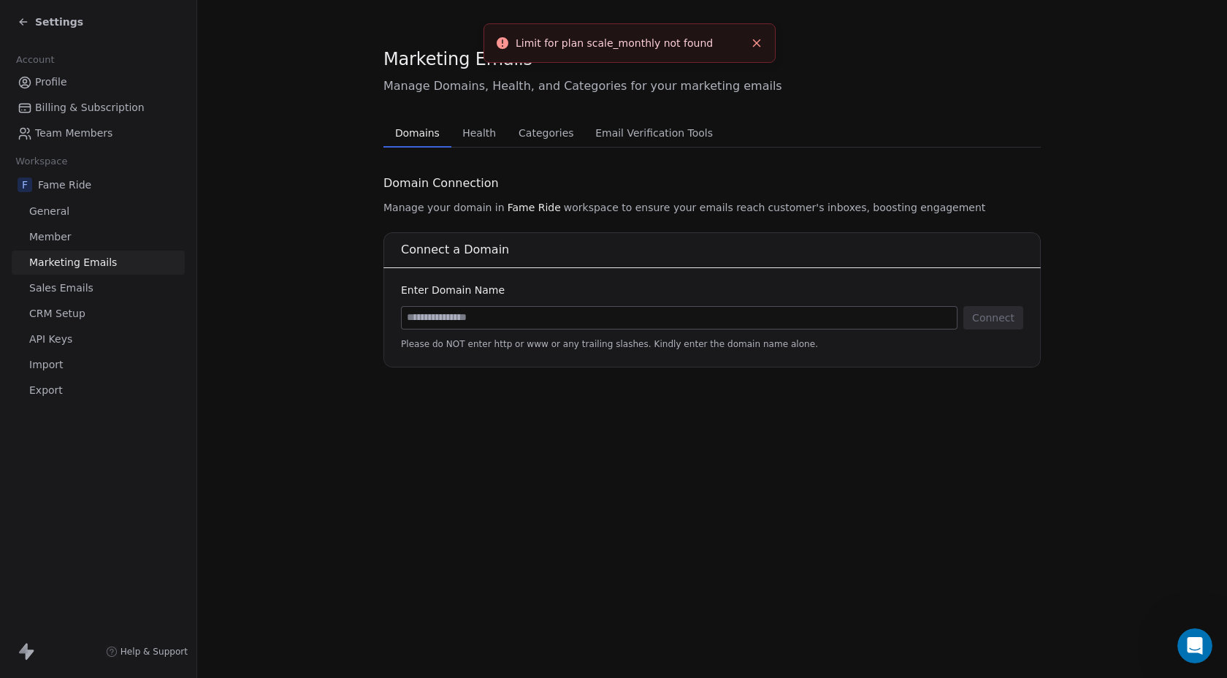
click at [26, 17] on icon at bounding box center [24, 22] width 12 height 12
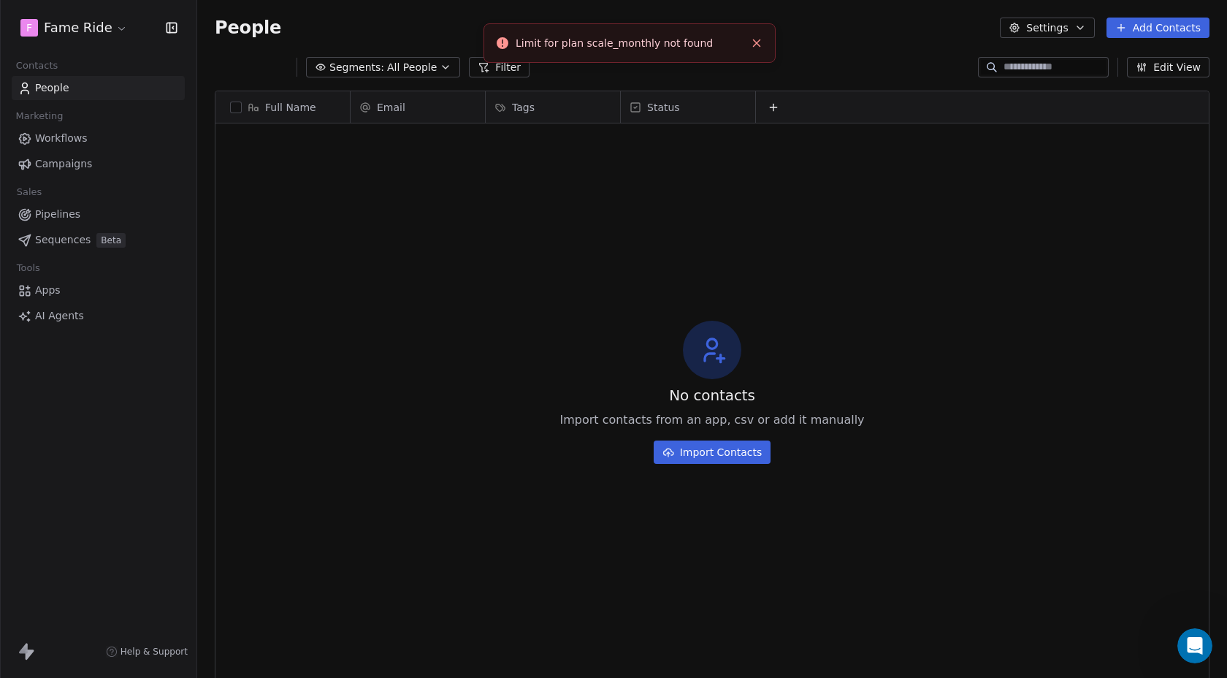
scroll to position [597, 1030]
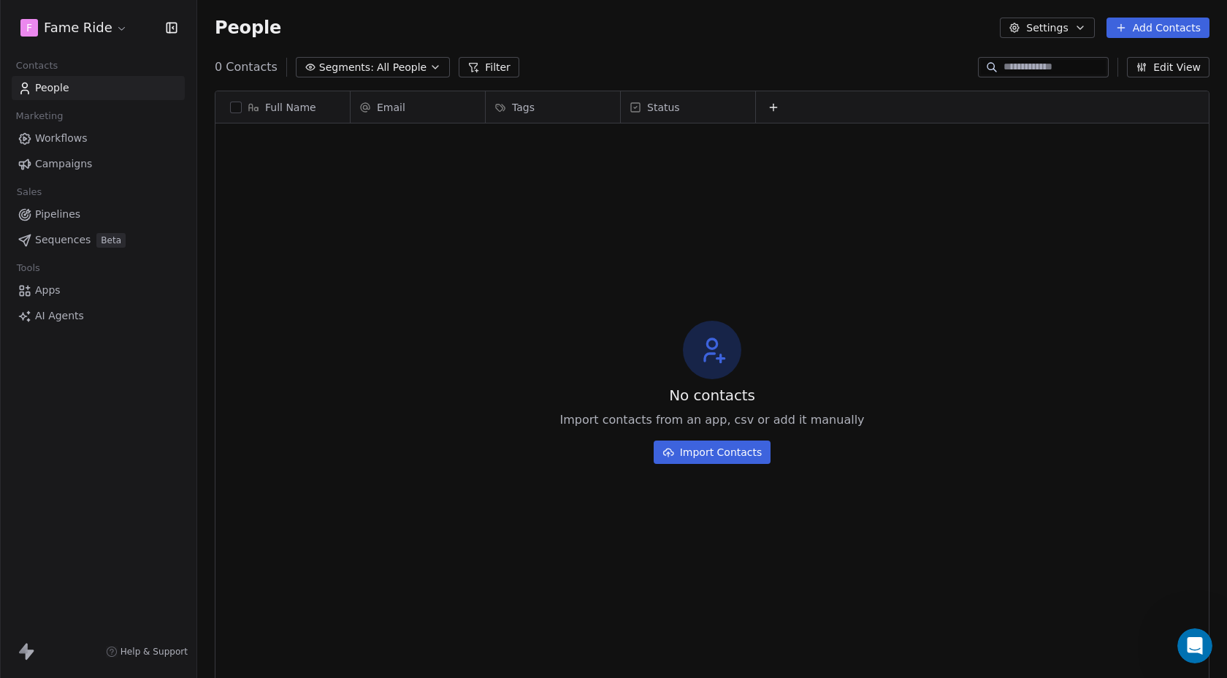
click at [1066, 28] on button "Settings" at bounding box center [1047, 28] width 94 height 20
click at [873, 164] on html "F Fame Ride Contacts People Marketing Workflows Campaigns Sales Pipelines Seque…" at bounding box center [613, 339] width 1227 height 678
click at [69, 222] on link "Pipelines" at bounding box center [98, 214] width 173 height 24
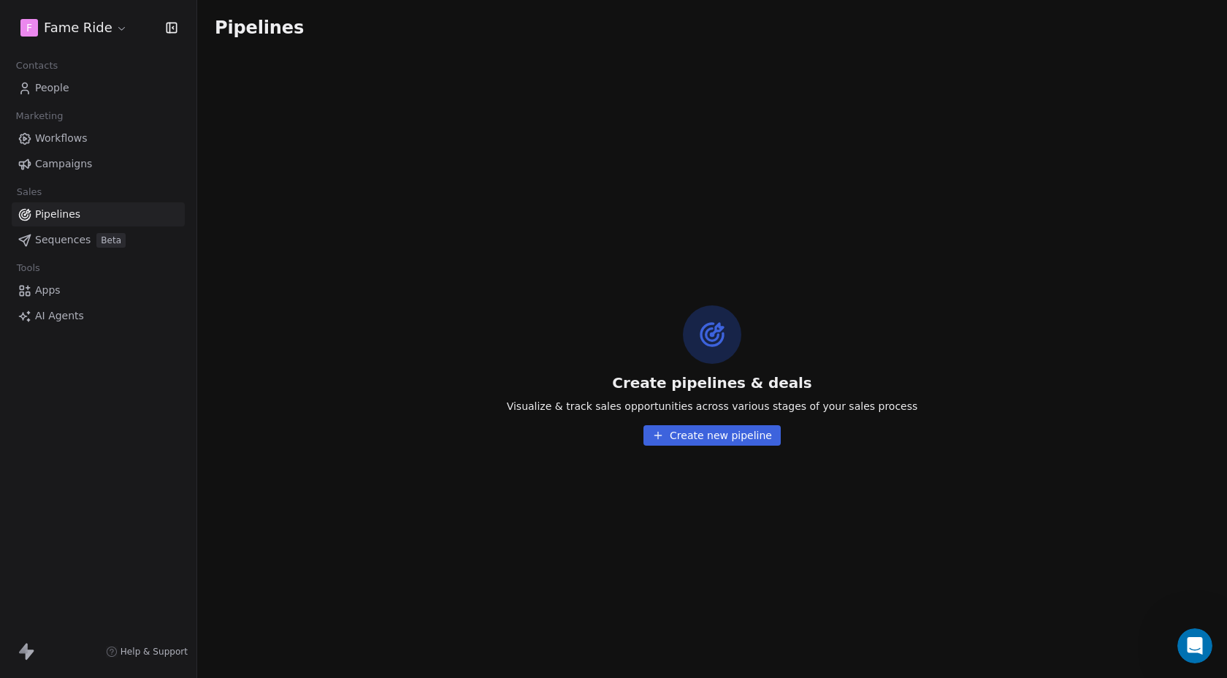
click at [713, 439] on button "Create new pipeline" at bounding box center [711, 435] width 137 height 20
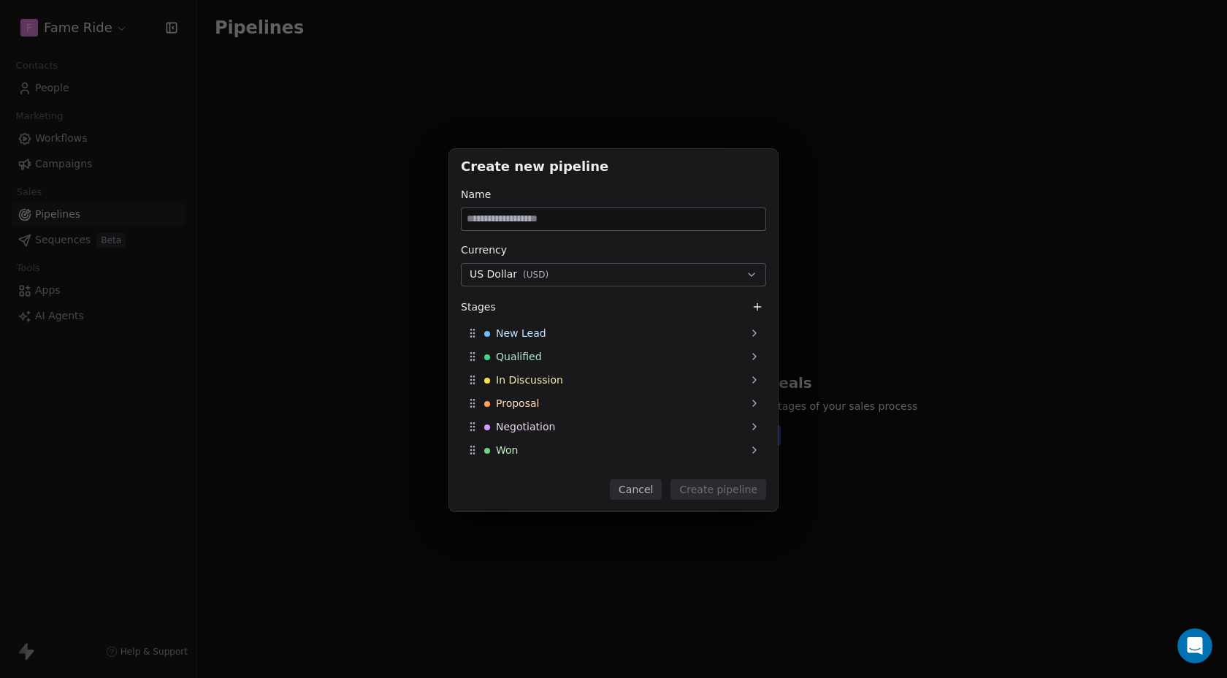
click at [562, 219] on input at bounding box center [614, 219] width 304 height 22
click at [634, 489] on button "Cancel" at bounding box center [636, 489] width 52 height 20
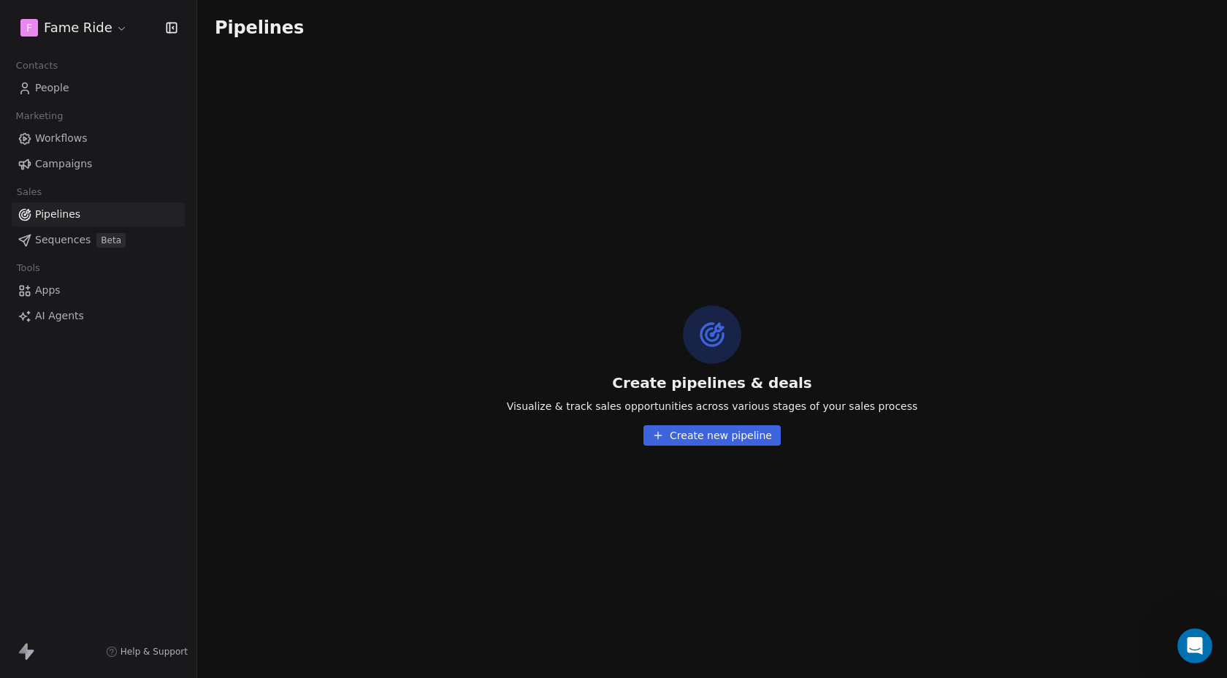
click at [91, 24] on html "F Fame Ride Contacts People Marketing Workflows Campaigns Sales Pipelines Seque…" at bounding box center [613, 339] width 1227 height 678
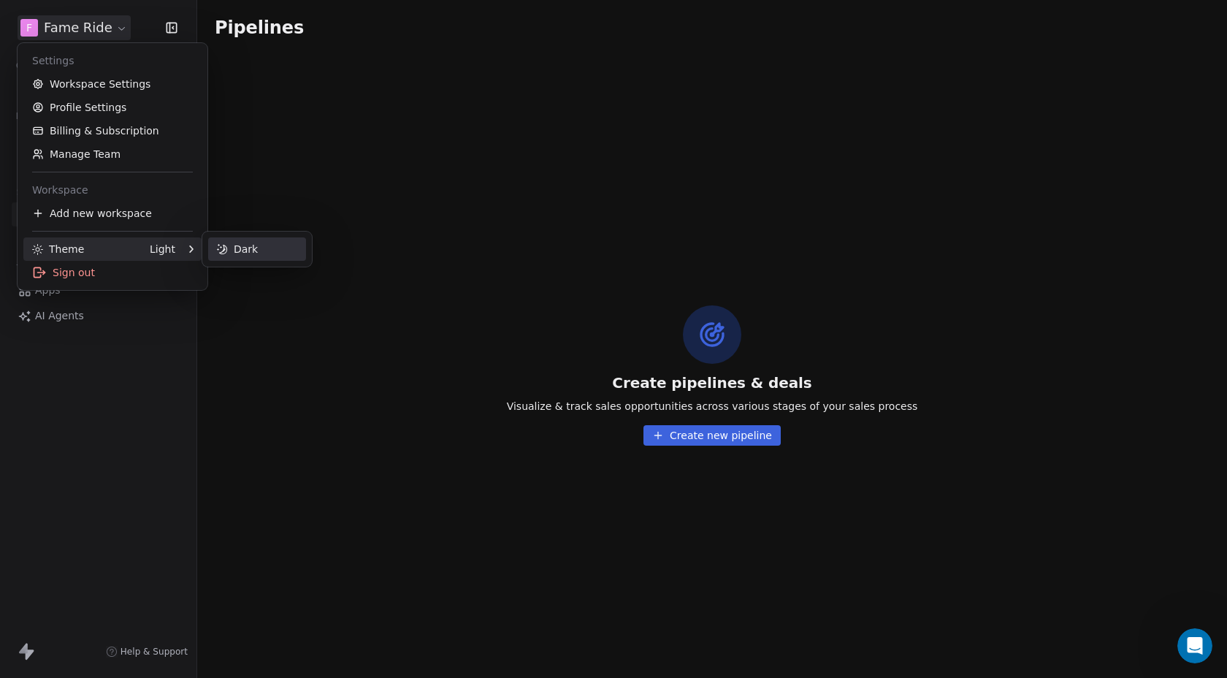
click at [242, 246] on div "Dark" at bounding box center [257, 248] width 98 height 23
click at [111, 23] on html "F Fame Ride Contacts People Marketing Workflows Campaigns Sales Pipelines Seque…" at bounding box center [613, 339] width 1227 height 678
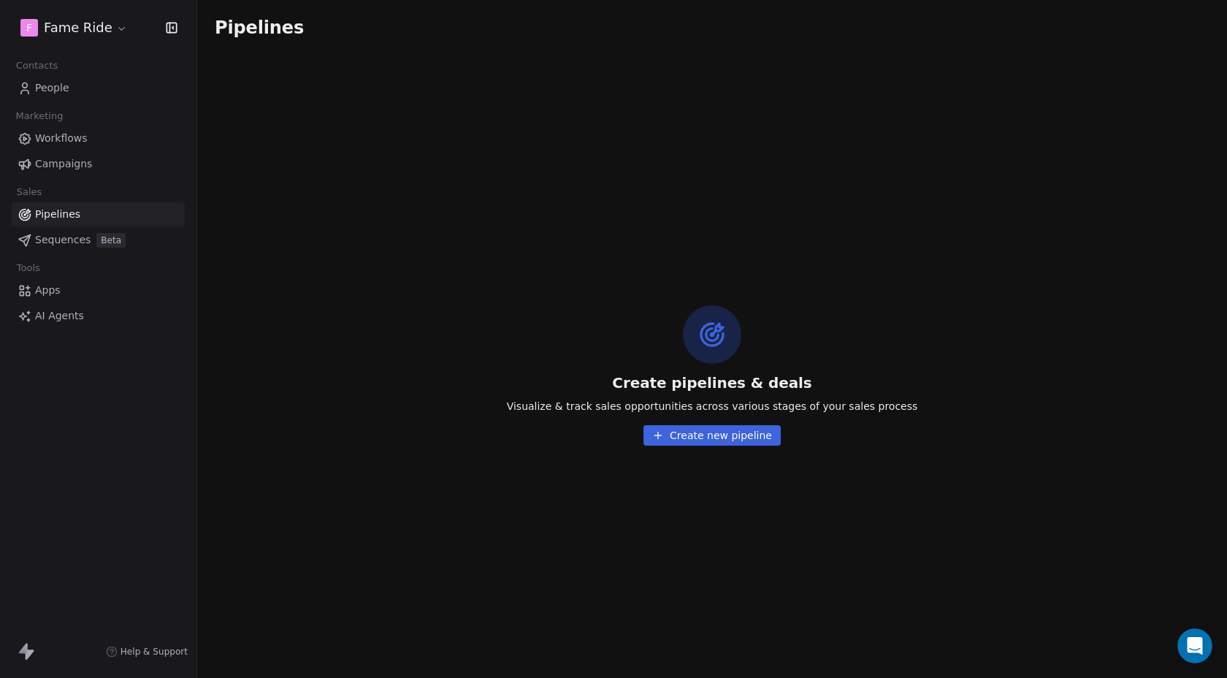
click at [70, 131] on span "Workflows" at bounding box center [61, 138] width 53 height 15
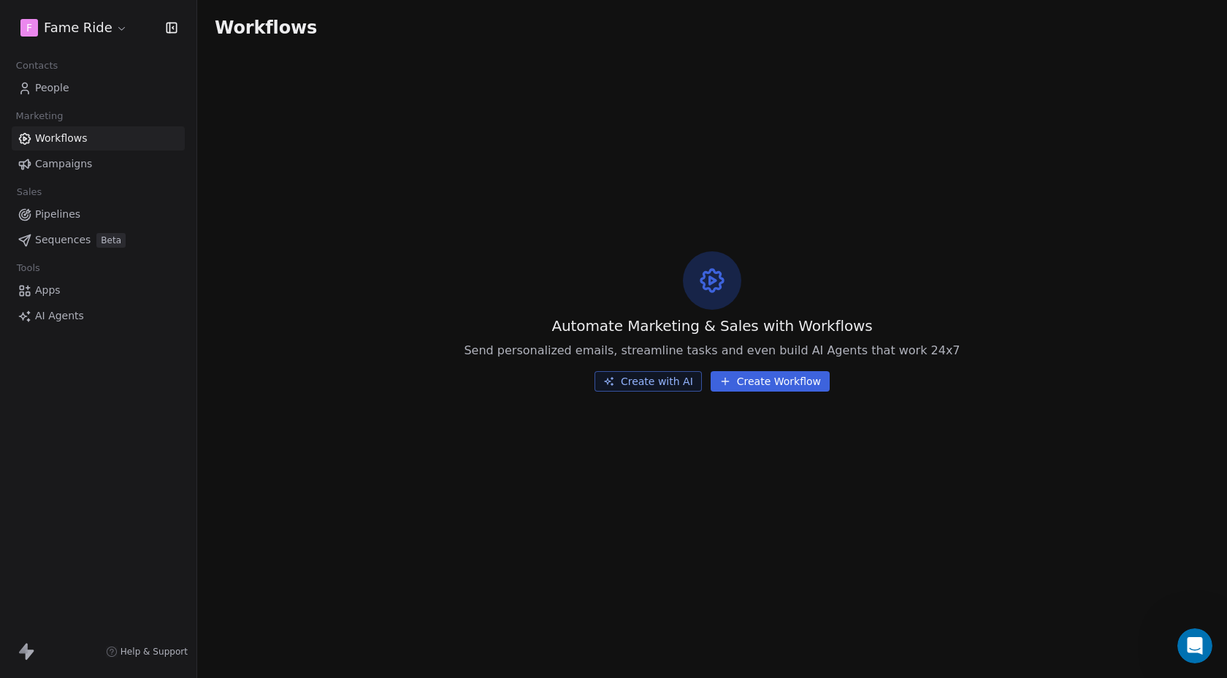
click at [81, 163] on span "Campaigns" at bounding box center [63, 163] width 57 height 15
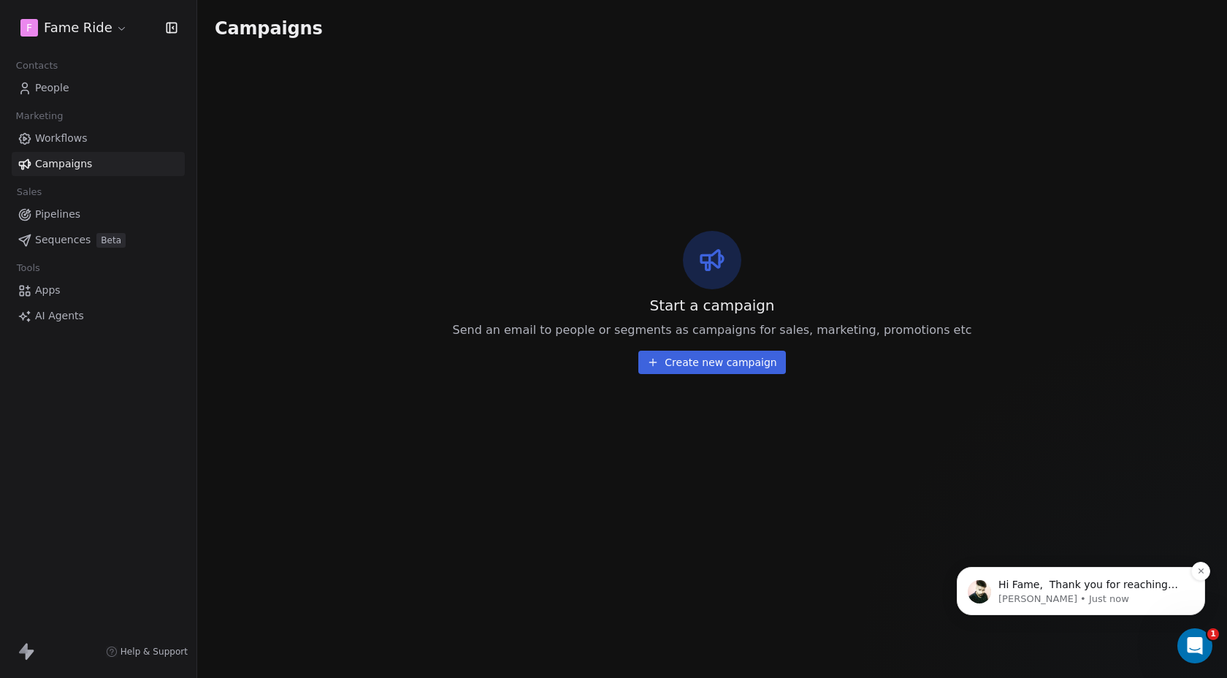
click at [1043, 586] on p "Hi Fame, ​ Thank you for reaching out, I understand your concern, I am checking…" at bounding box center [1092, 585] width 188 height 15
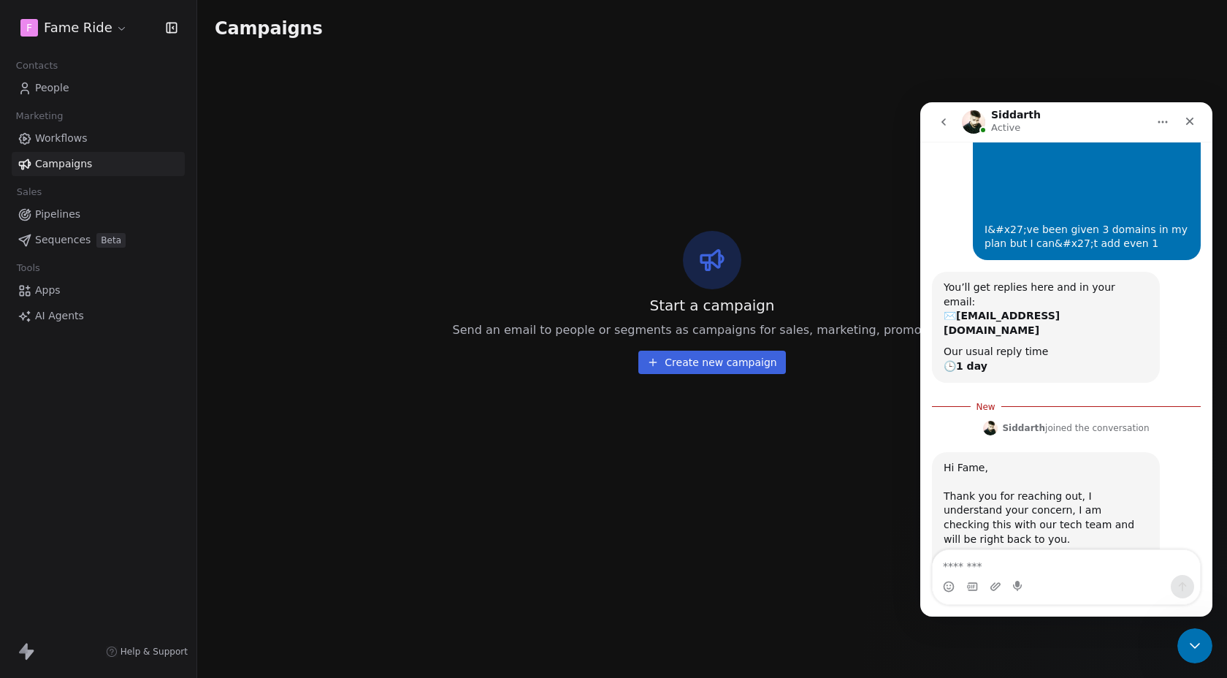
scroll to position [105, 0]
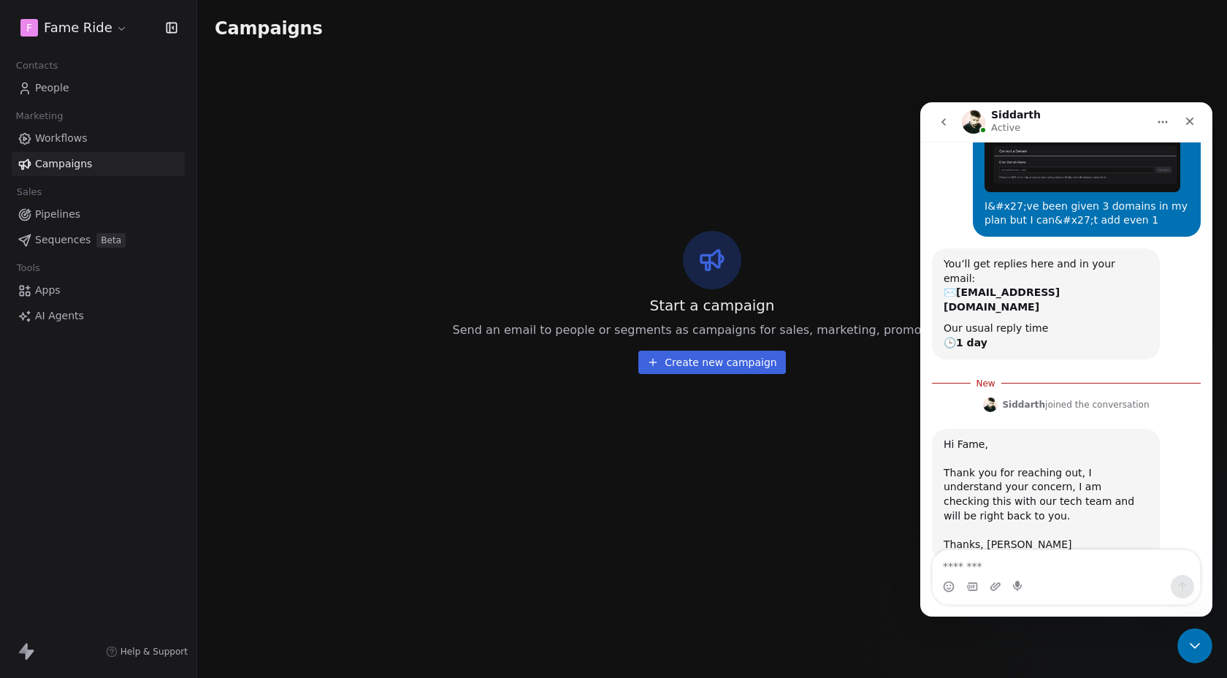
click at [1049, 566] on textarea "Message…" at bounding box center [1066, 562] width 267 height 25
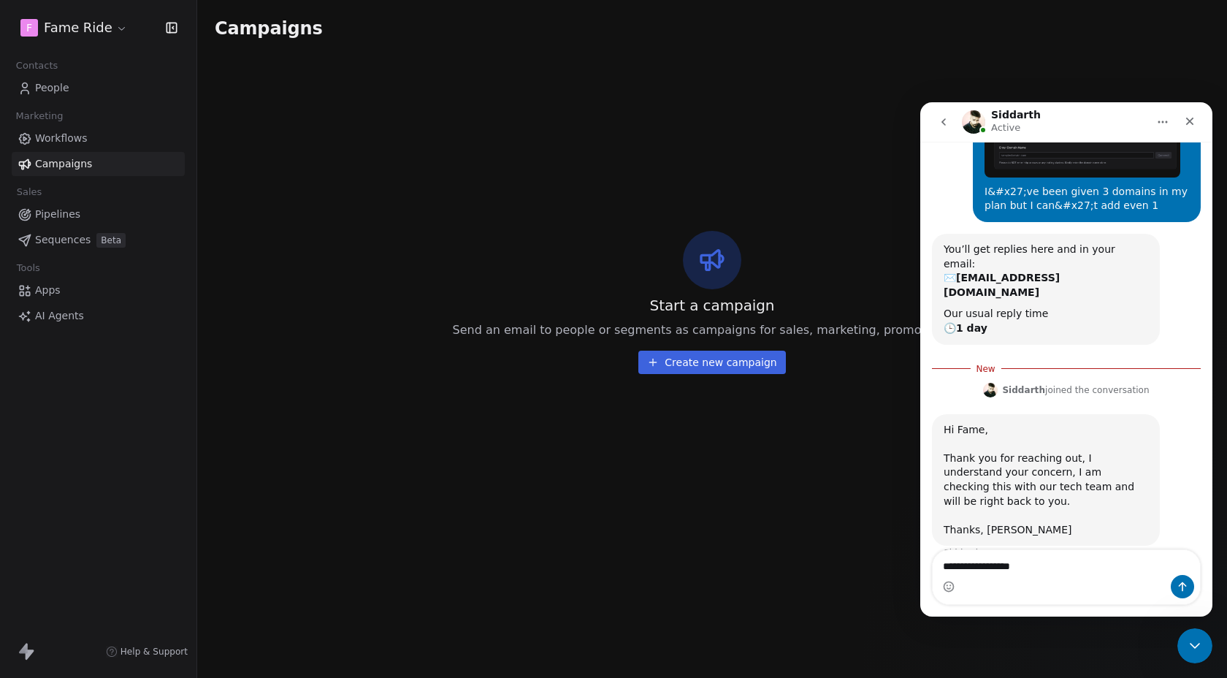
scroll to position [134, 0]
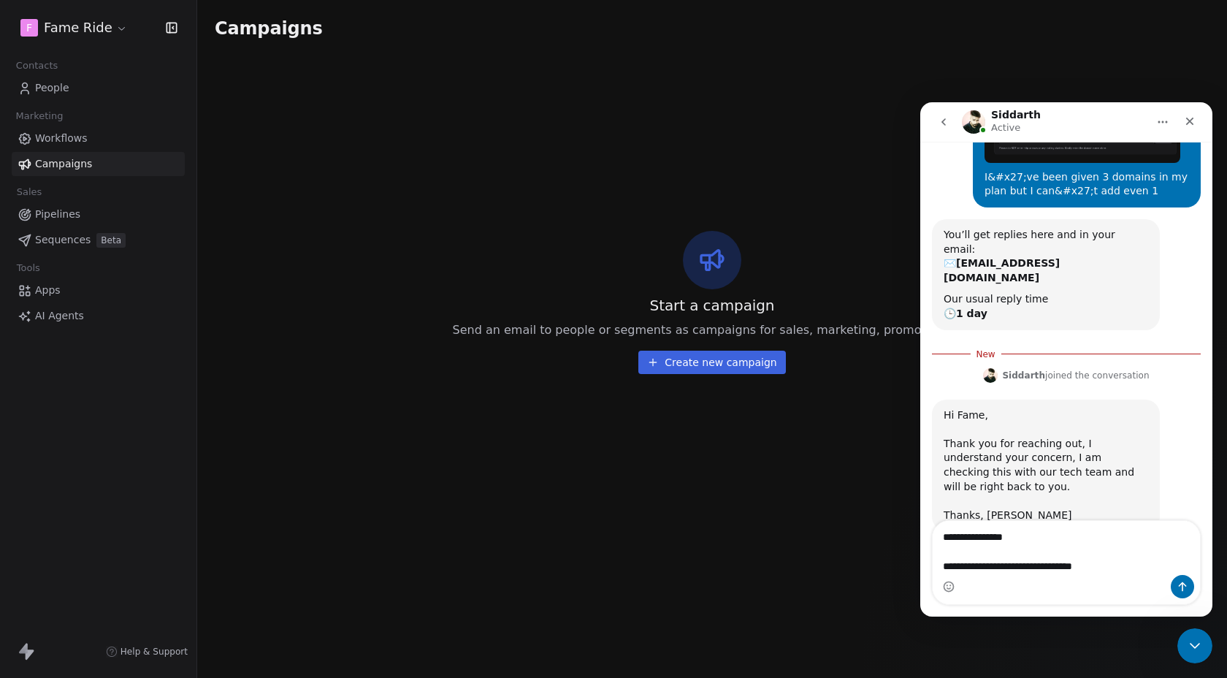
type textarea "**********"
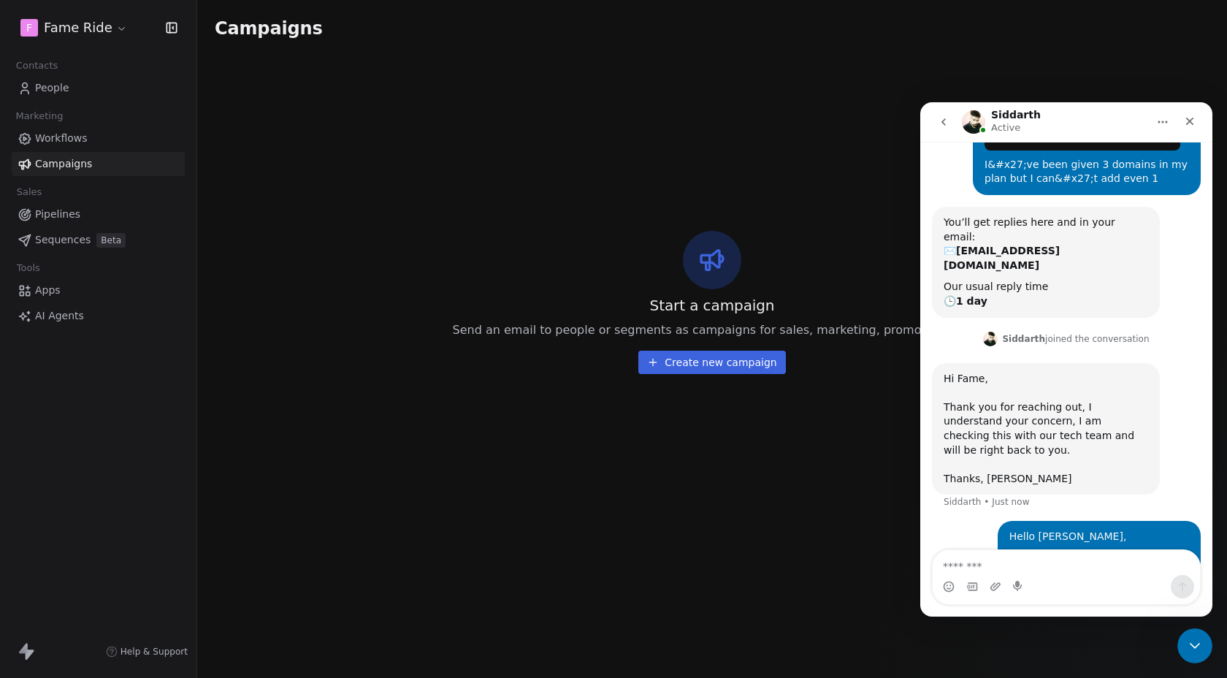
click at [825, 453] on div "Start a campaign Send an email to people or segments as campaigns for sales, ma…" at bounding box center [712, 303] width 995 height 494
click at [1194, 121] on icon "Close" at bounding box center [1190, 121] width 12 height 12
